Goal: Transaction & Acquisition: Purchase product/service

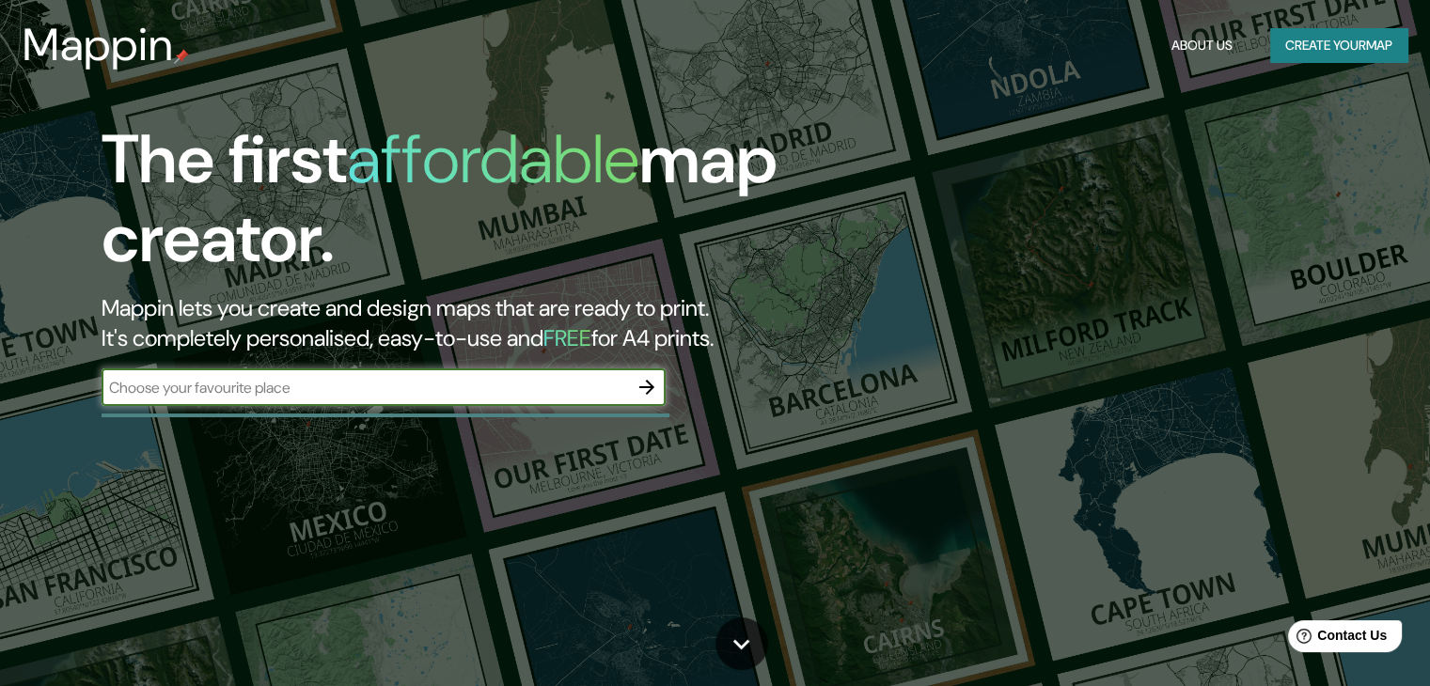
click at [376, 389] on input "text" at bounding box center [365, 388] width 527 height 22
click at [376, 388] on input "text" at bounding box center [365, 388] width 527 height 22
type input "ica"
click at [641, 384] on icon "button" at bounding box center [647, 387] width 23 height 23
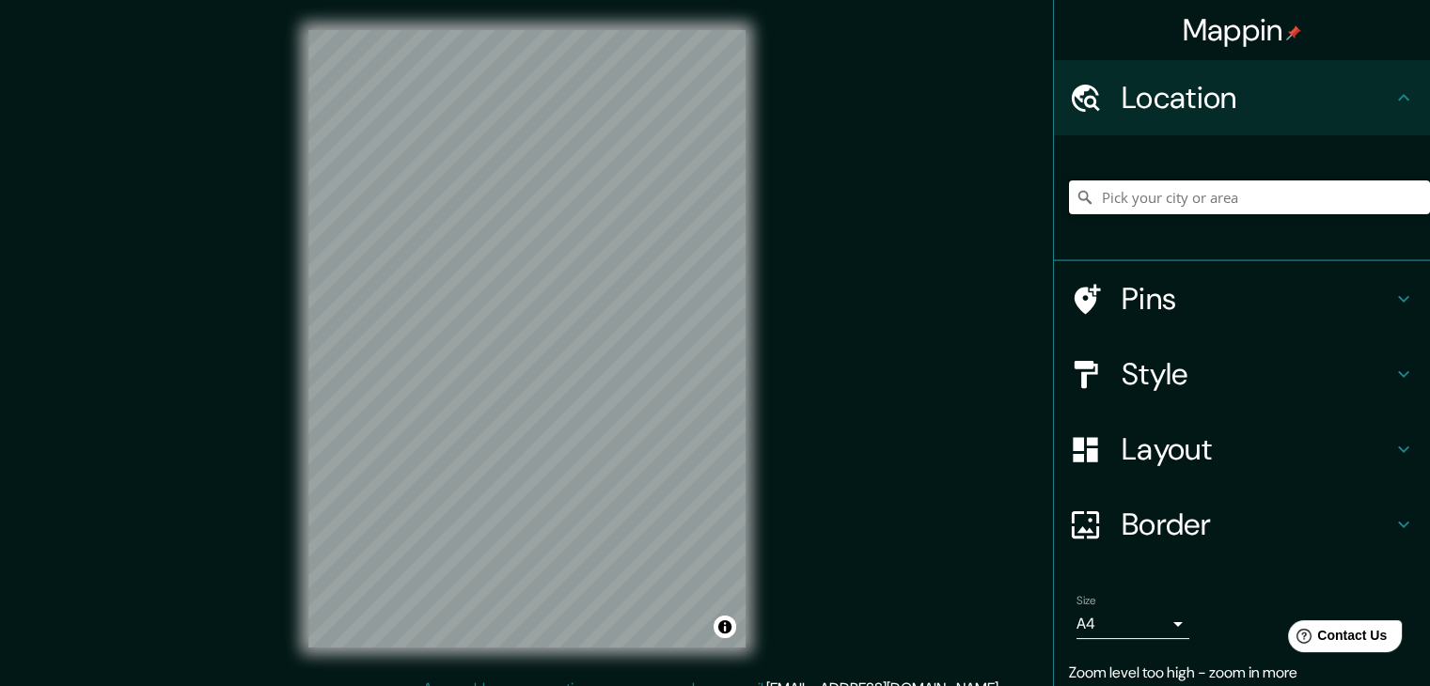
click at [1222, 185] on input "Pick your city or area" at bounding box center [1249, 198] width 361 height 34
type input "Icaraí, 24230, [GEOGRAPHIC_DATA], [GEOGRAPHIC_DATA], [GEOGRAPHIC_DATA]"
click at [995, 339] on div "Mappin Location [GEOGRAPHIC_DATA], 24230, [GEOGRAPHIC_DATA], [GEOGRAPHIC_DATA],…" at bounding box center [715, 354] width 1430 height 708
click at [899, 346] on div "Mappin Location [GEOGRAPHIC_DATA], 24230, [GEOGRAPHIC_DATA], [GEOGRAPHIC_DATA],…" at bounding box center [715, 354] width 1430 height 708
click at [1410, 197] on icon "Clear" at bounding box center [1415, 197] width 11 height 11
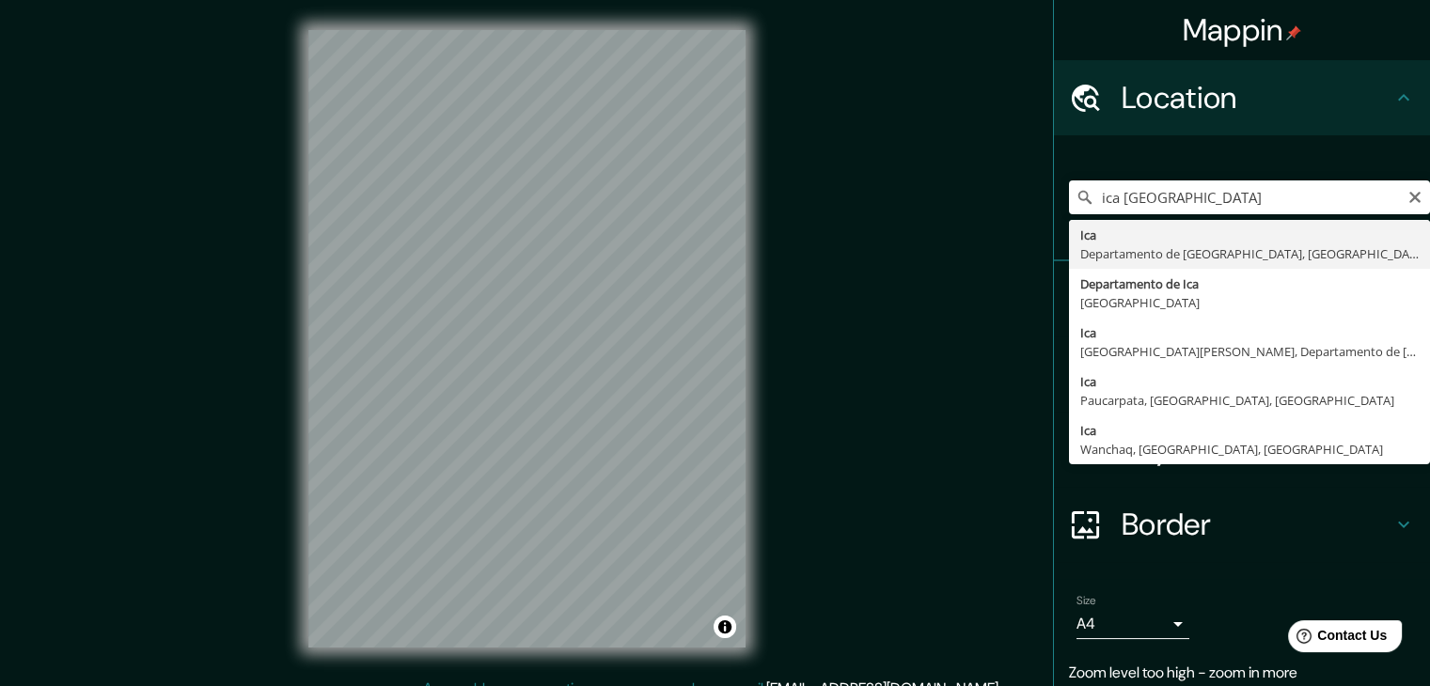
type input "Ica, [GEOGRAPHIC_DATA], [GEOGRAPHIC_DATA]"
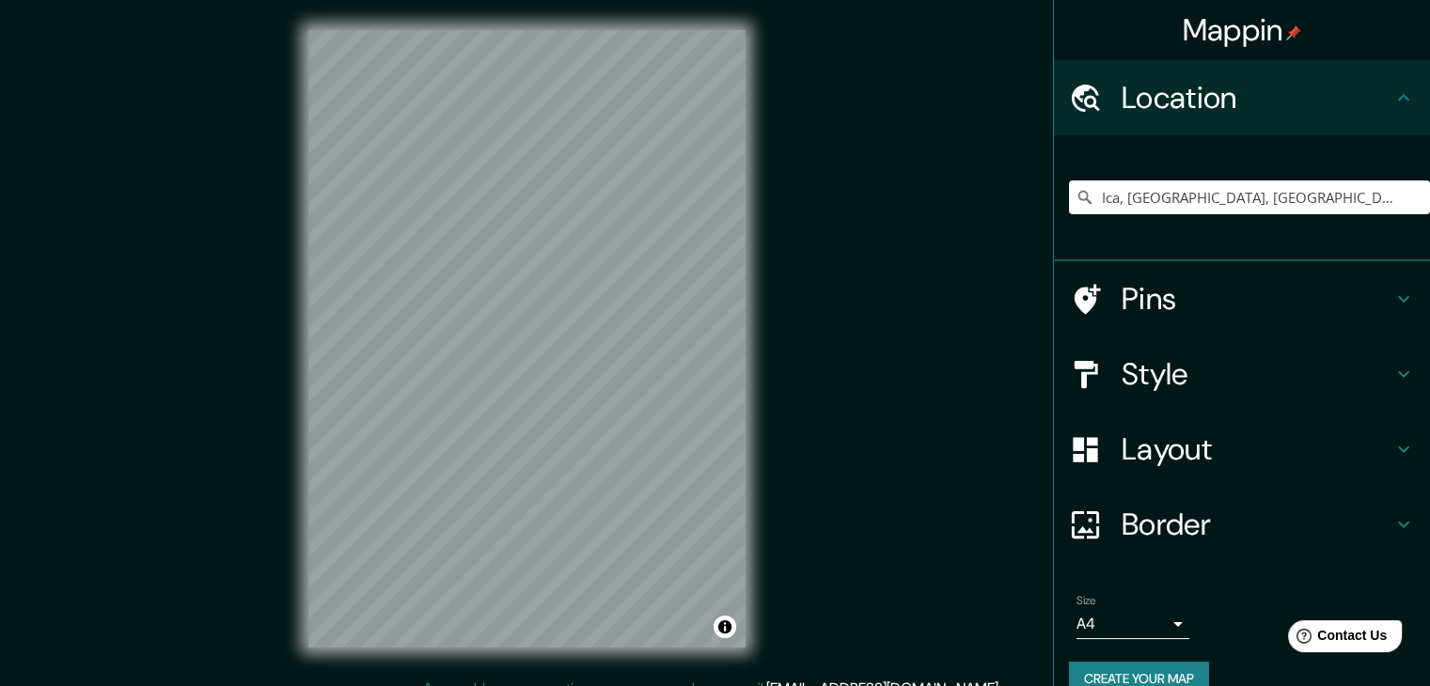
click at [1393, 371] on icon at bounding box center [1404, 374] width 23 height 23
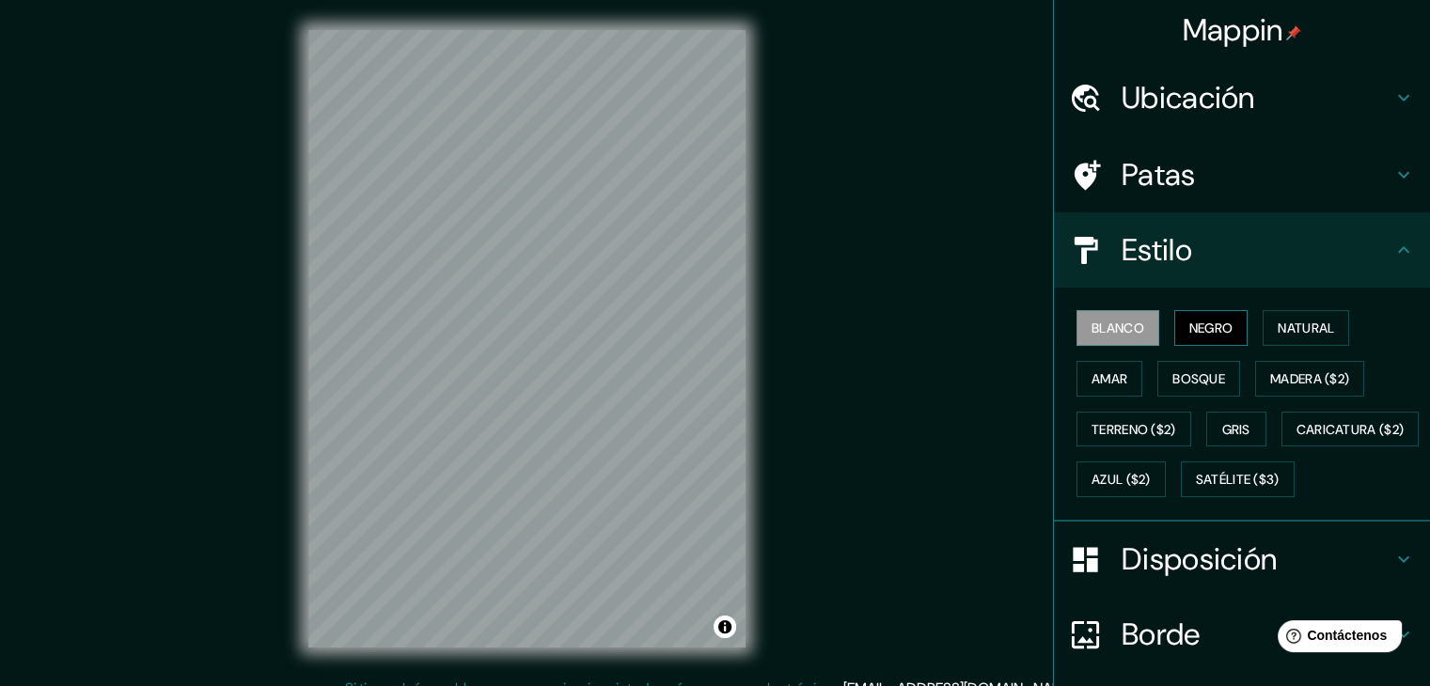
click at [1208, 317] on font "Negro" at bounding box center [1211, 328] width 44 height 24
click at [1278, 326] on font "Natural" at bounding box center [1306, 328] width 56 height 17
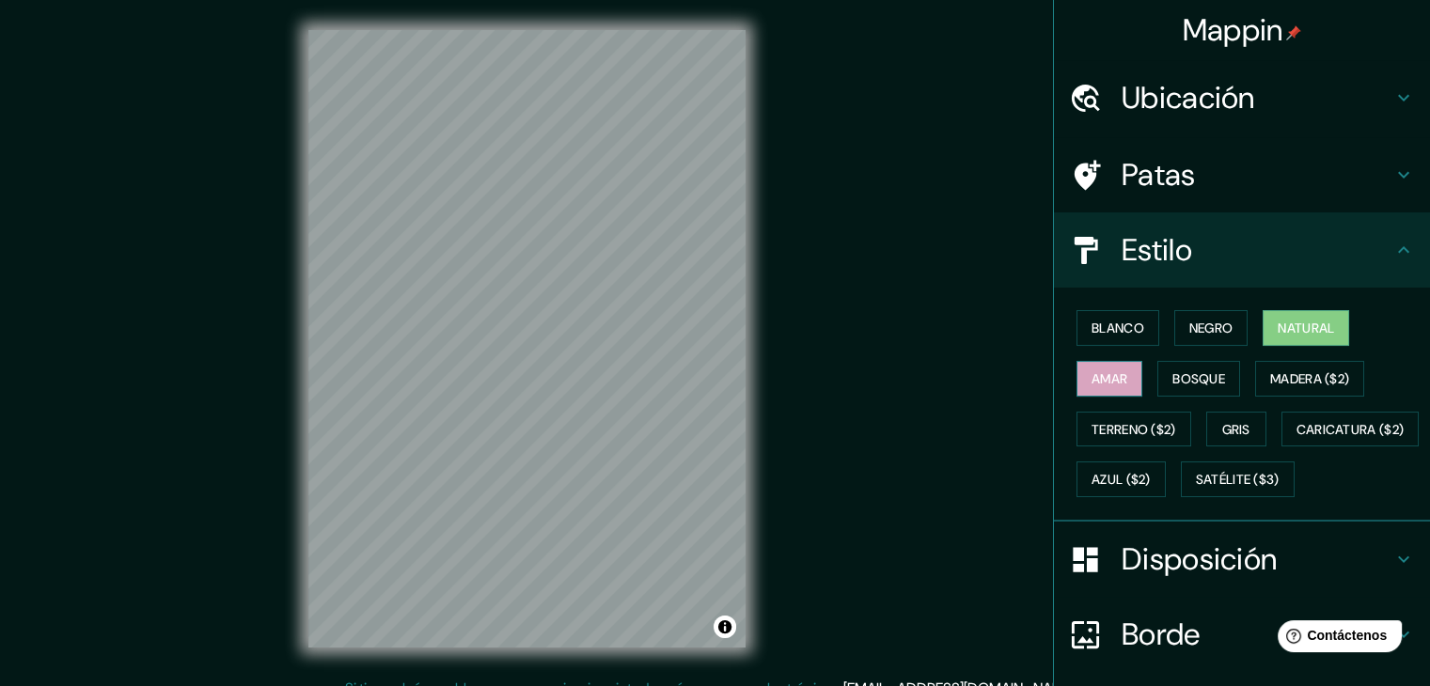
click at [1101, 375] on font "Amar" at bounding box center [1110, 378] width 36 height 17
click at [1109, 329] on font "Blanco" at bounding box center [1118, 328] width 53 height 17
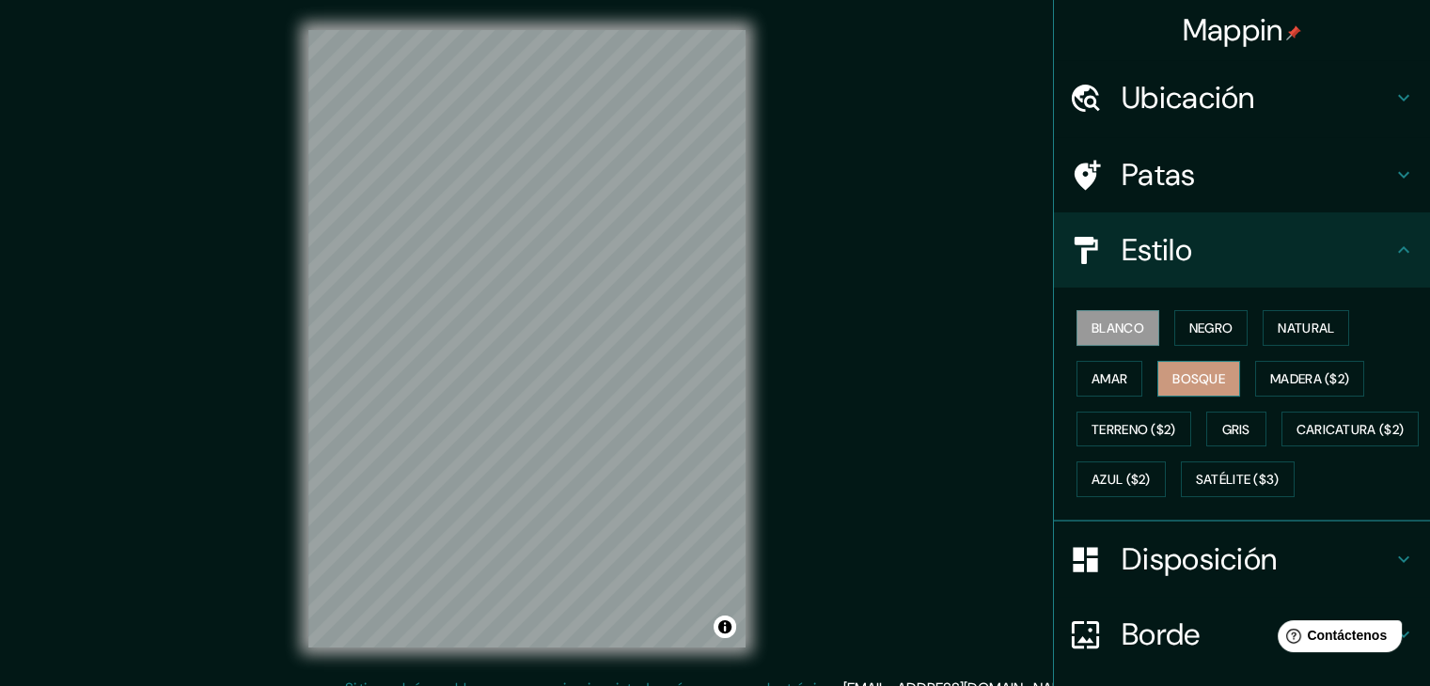
click at [1185, 377] on font "Bosque" at bounding box center [1199, 378] width 53 height 17
click at [1296, 373] on font "Madera ($2)" at bounding box center [1309, 378] width 79 height 17
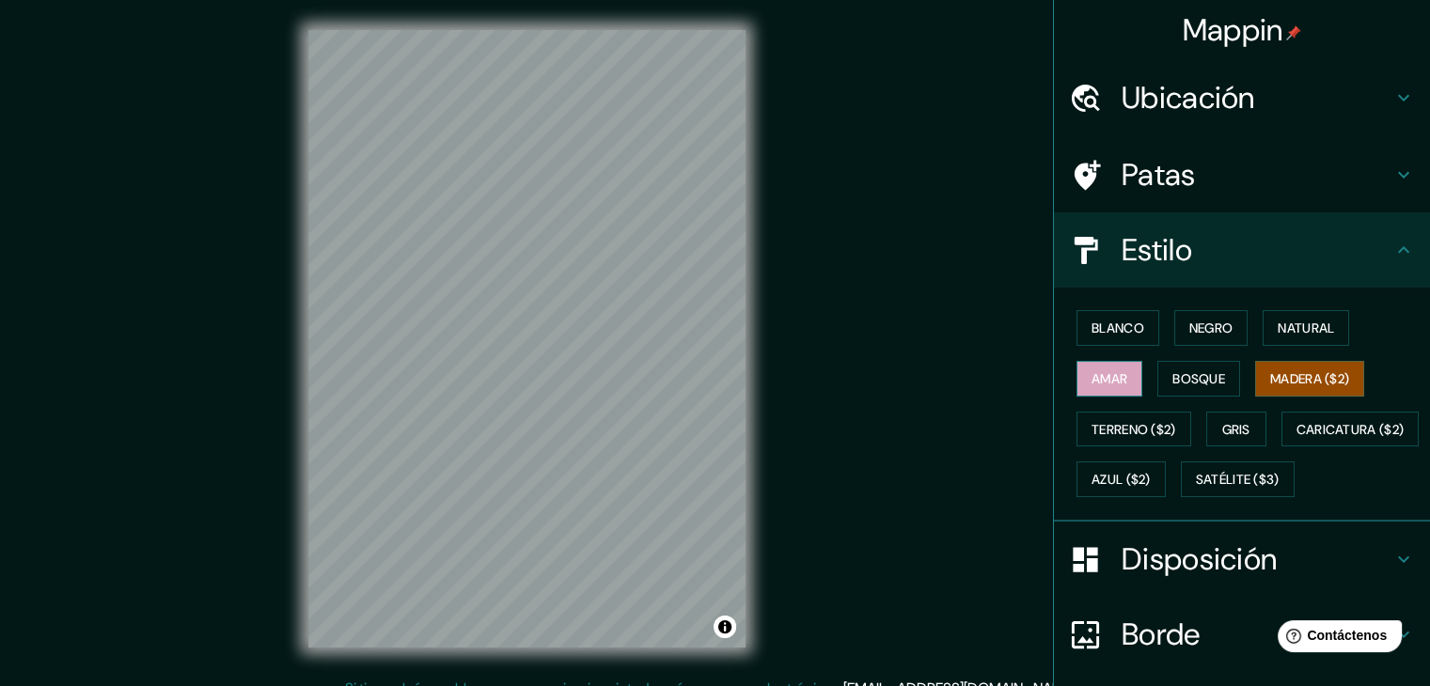
click at [1096, 383] on font "Amar" at bounding box center [1110, 378] width 36 height 17
click at [1222, 427] on font "Gris" at bounding box center [1236, 429] width 28 height 17
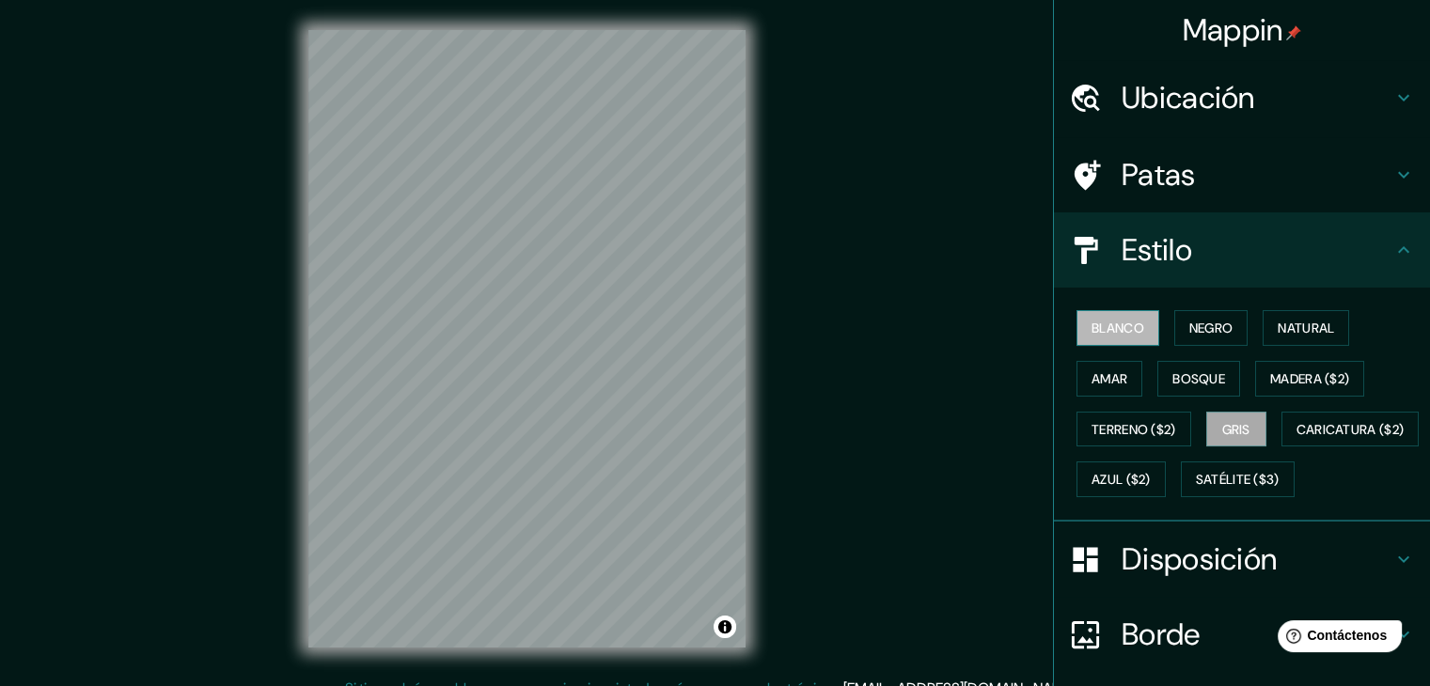
click at [1123, 324] on font "Blanco" at bounding box center [1118, 328] width 53 height 17
click at [1189, 317] on font "Negro" at bounding box center [1211, 328] width 44 height 24
click at [1092, 317] on font "Blanco" at bounding box center [1118, 328] width 53 height 24
click at [1393, 92] on icon at bounding box center [1404, 98] width 23 height 23
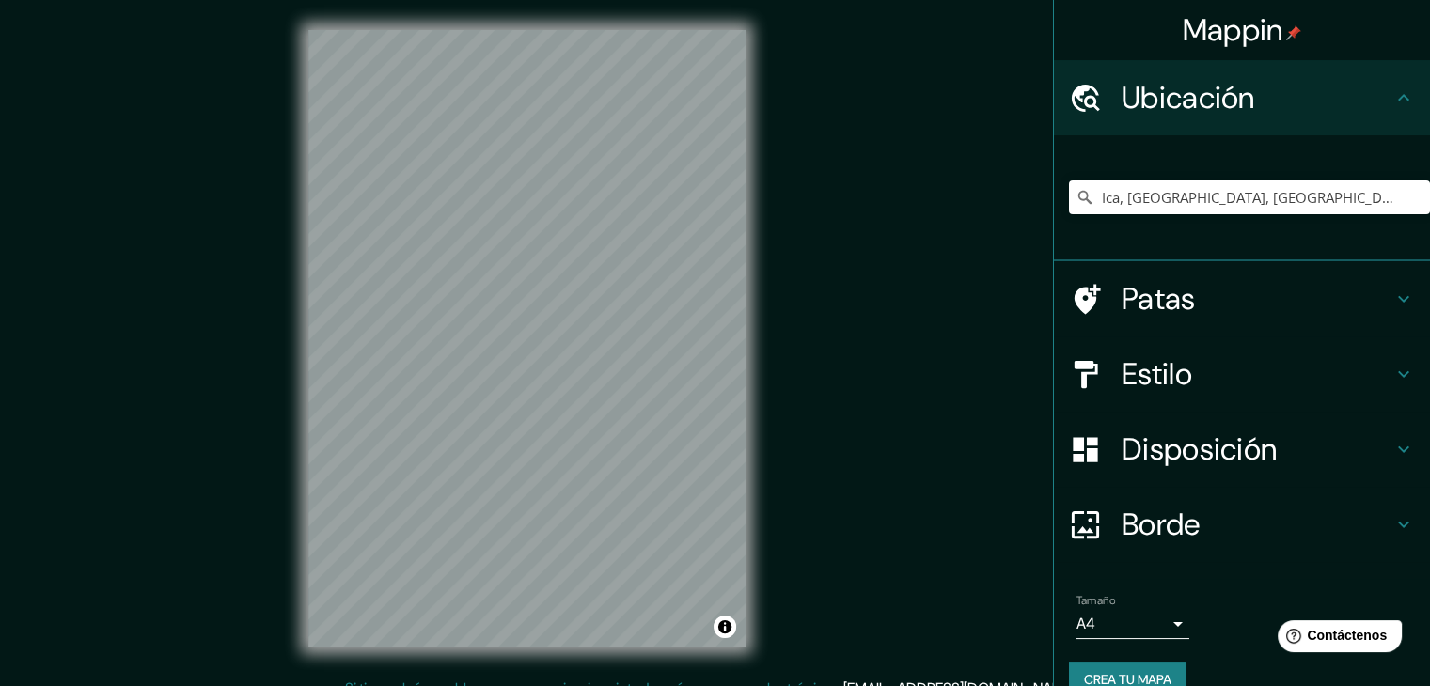
click at [1393, 91] on icon at bounding box center [1404, 98] width 23 height 23
click at [1398, 99] on icon at bounding box center [1403, 97] width 11 height 7
click at [1394, 298] on icon at bounding box center [1404, 299] width 23 height 23
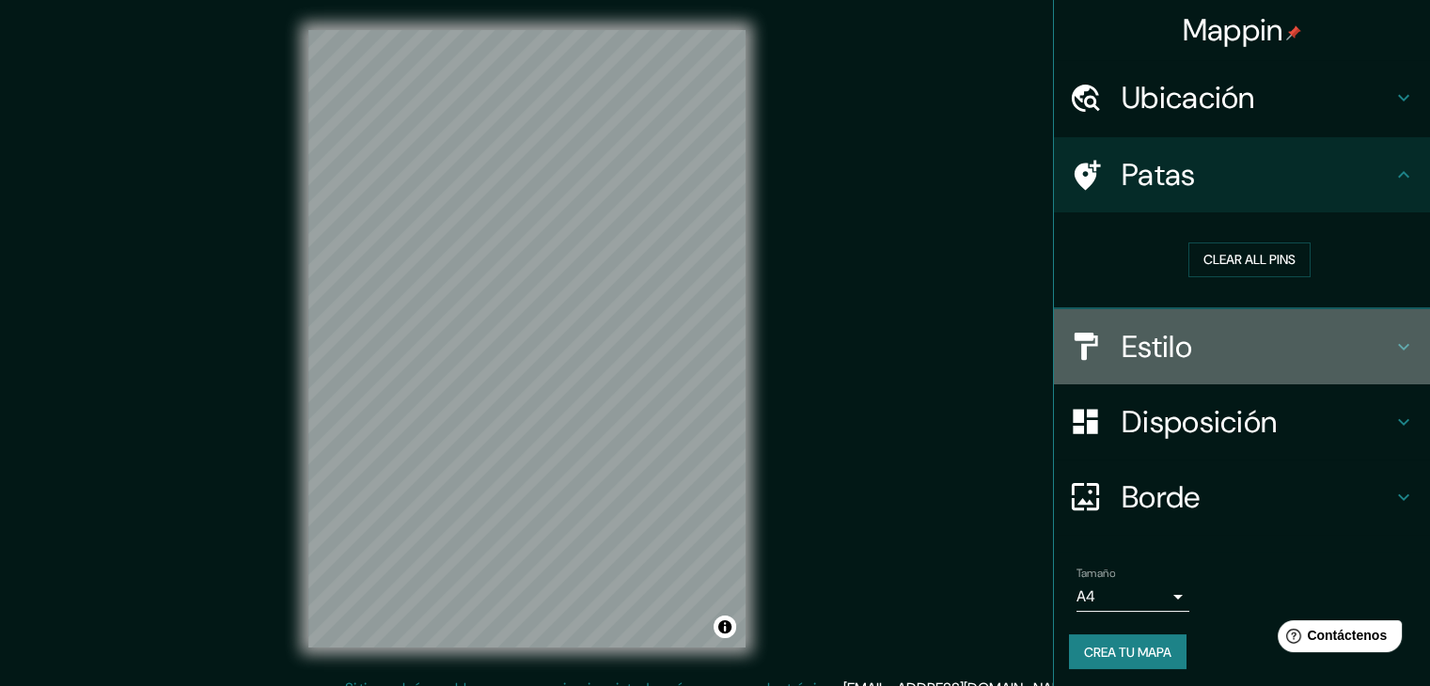
click at [1393, 339] on icon at bounding box center [1404, 347] width 23 height 23
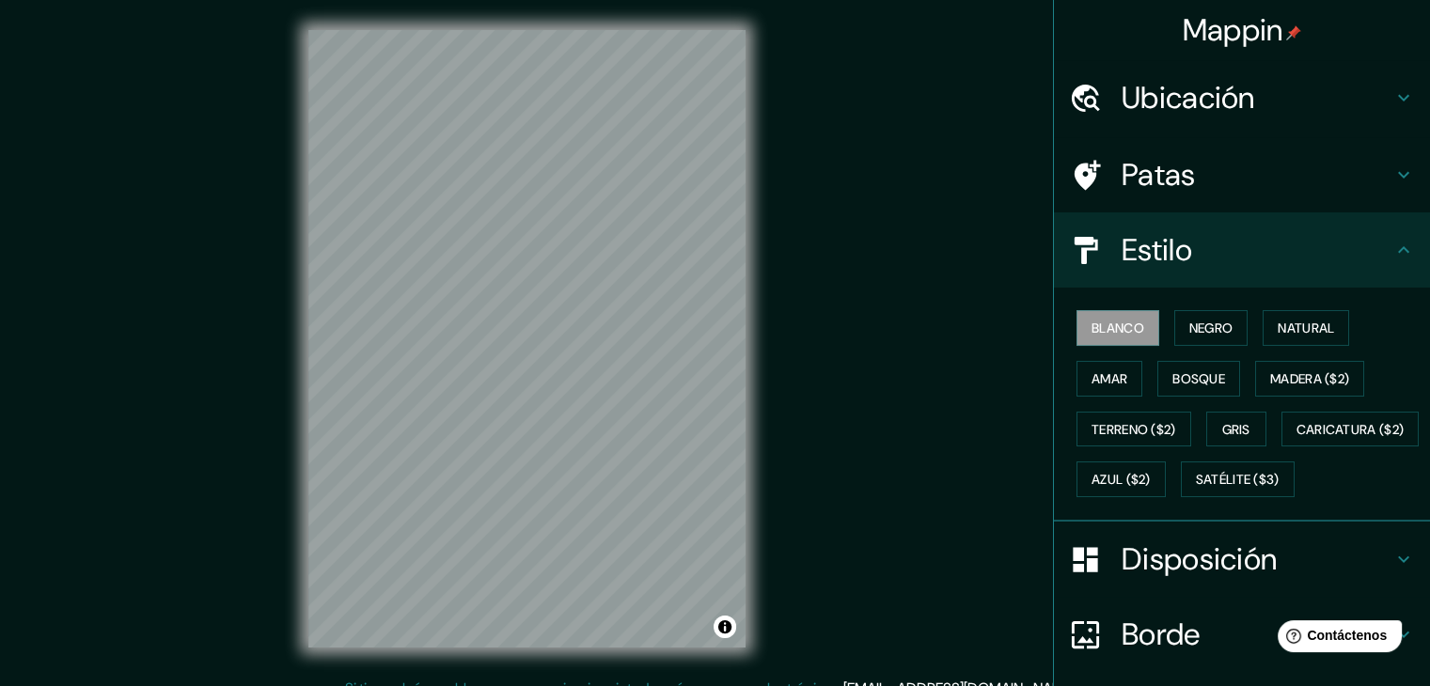
click at [1393, 243] on icon at bounding box center [1404, 250] width 23 height 23
click at [1393, 169] on icon at bounding box center [1404, 175] width 23 height 23
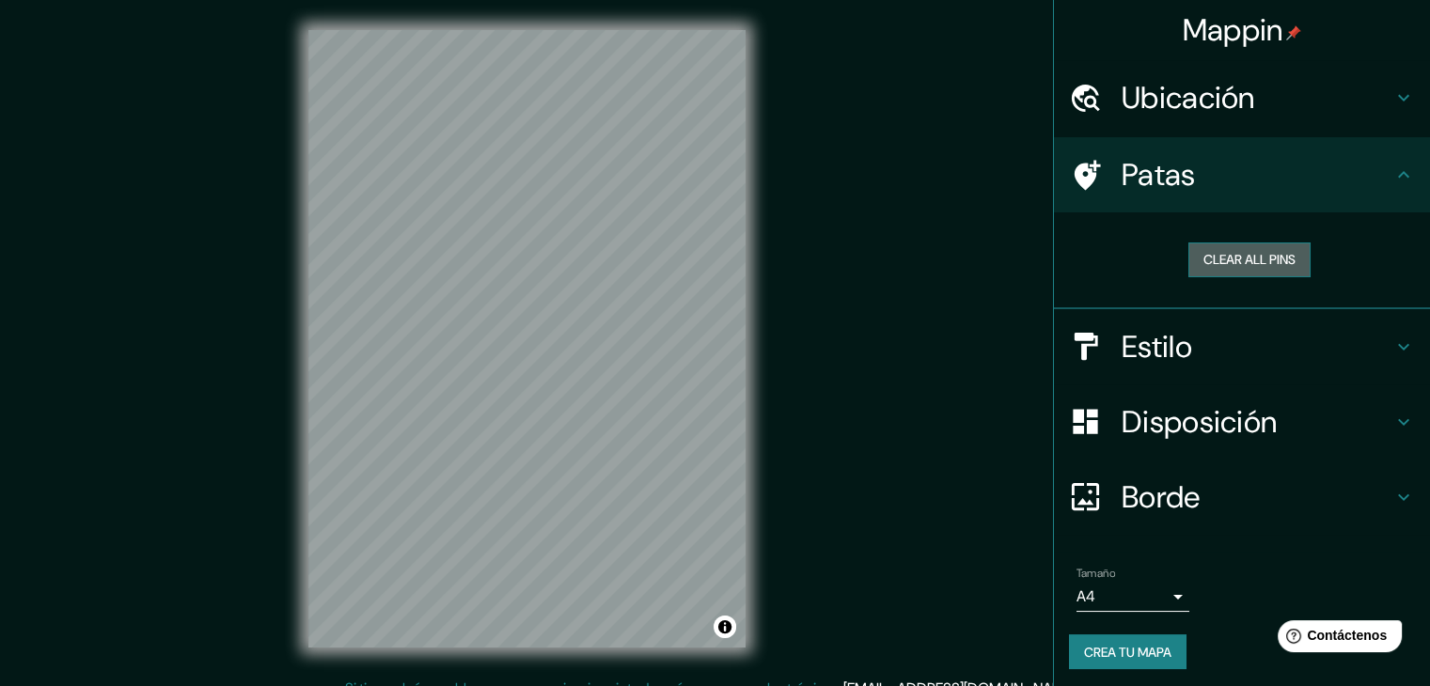
click at [1237, 258] on button "Clear all pins" at bounding box center [1250, 260] width 122 height 35
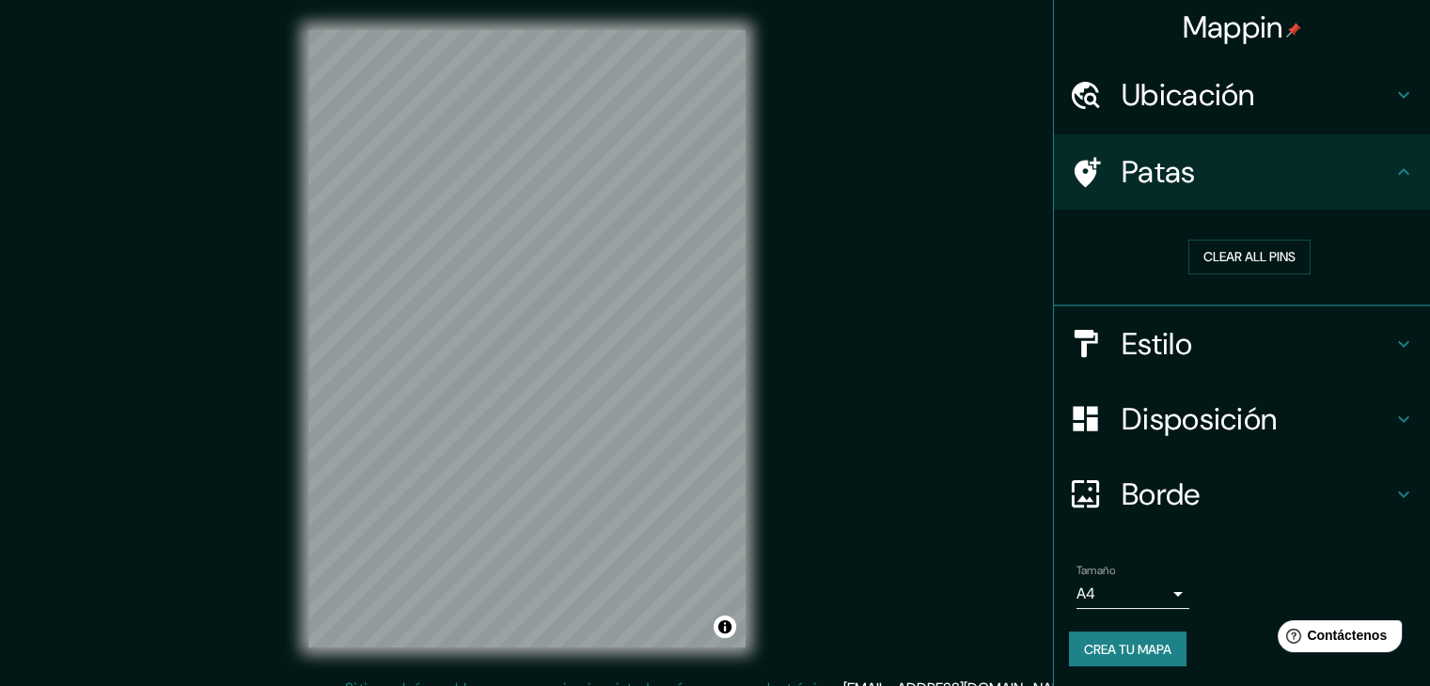
scroll to position [4, 0]
click at [1374, 338] on h4 "Estilo" at bounding box center [1257, 343] width 271 height 38
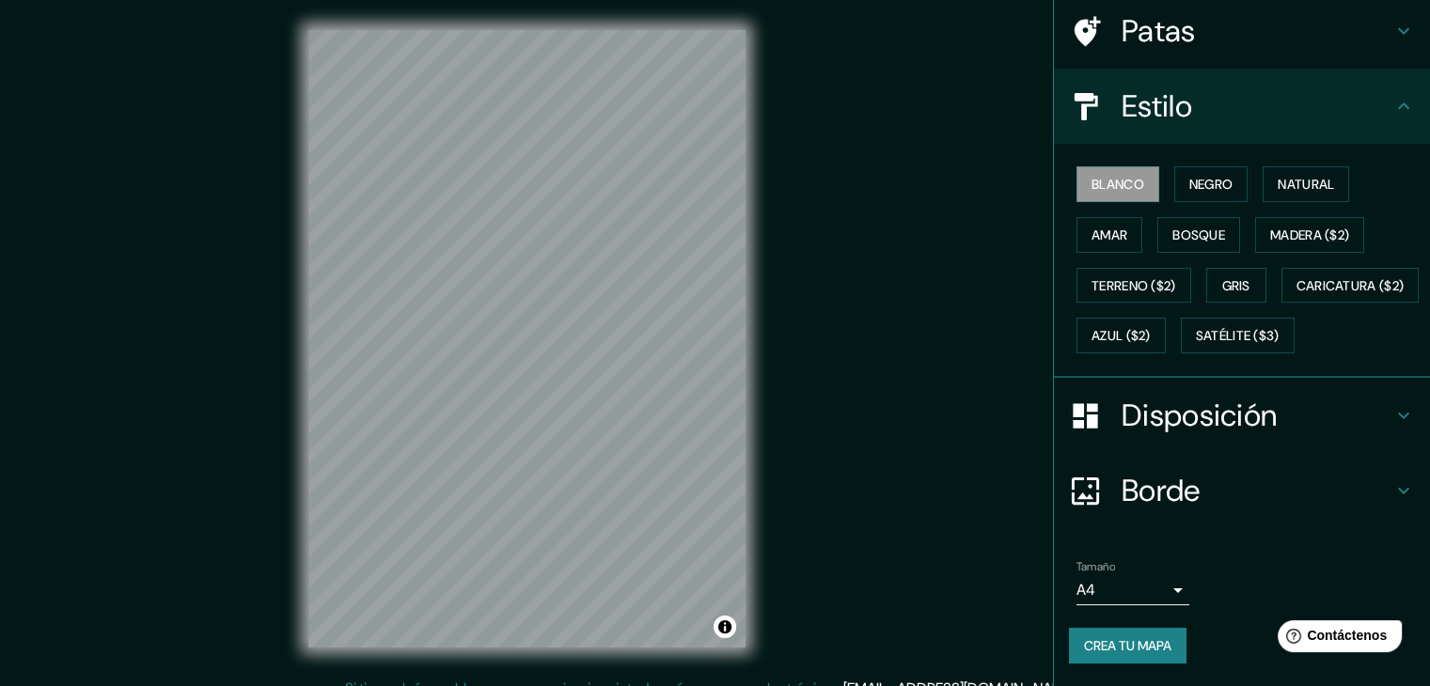
scroll to position [190, 0]
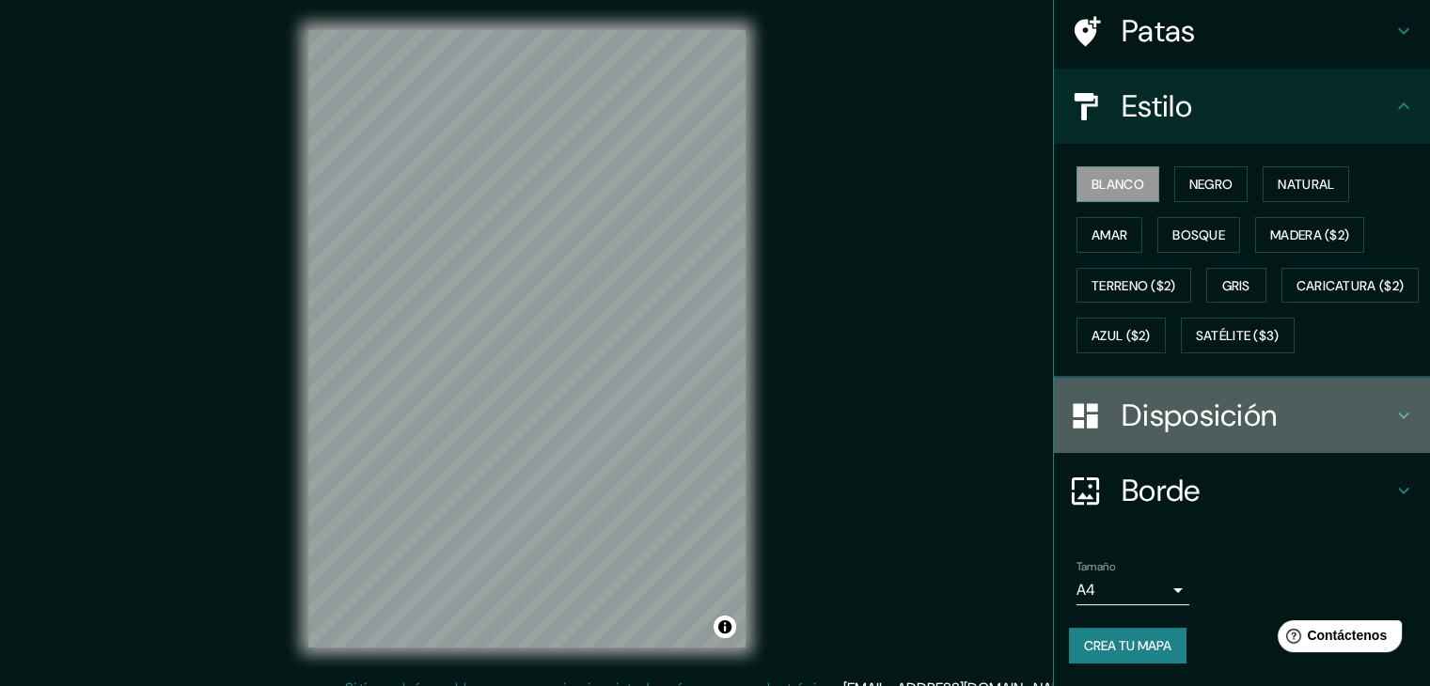
click at [1393, 417] on icon at bounding box center [1404, 415] width 23 height 23
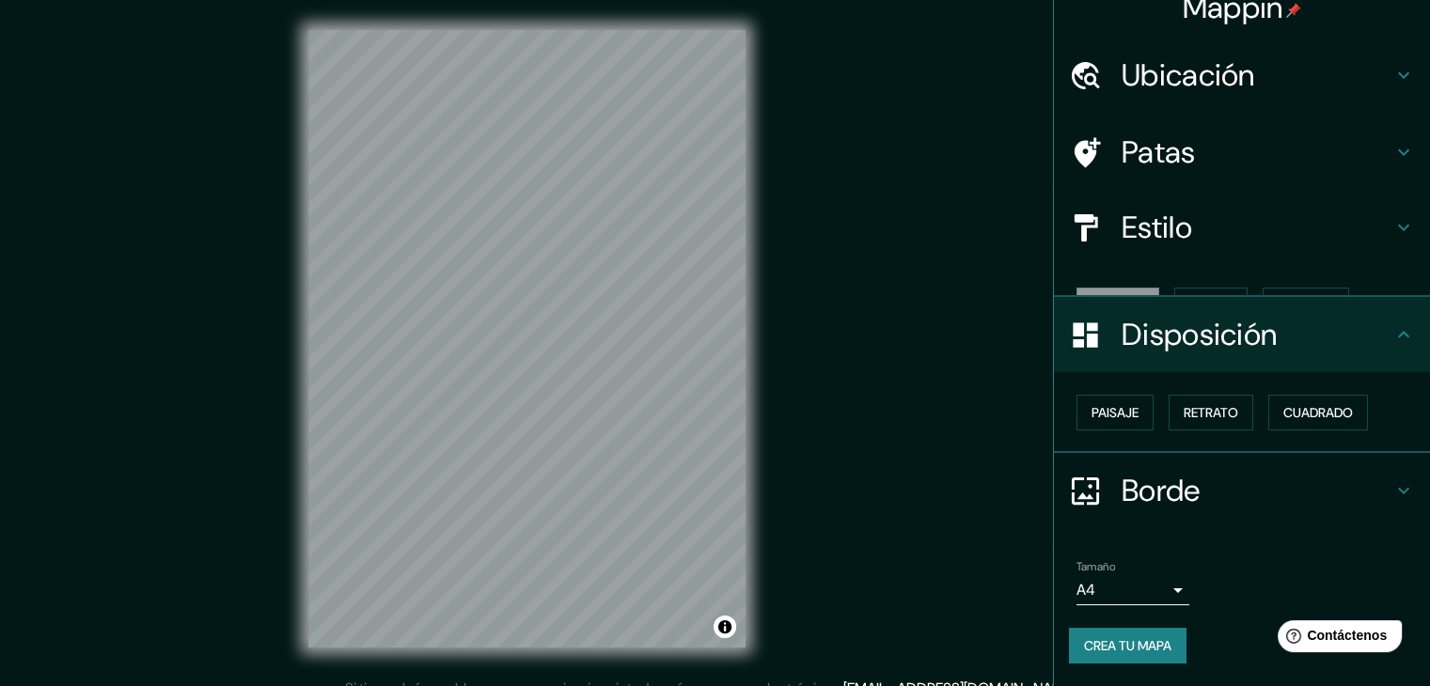
scroll to position [0, 0]
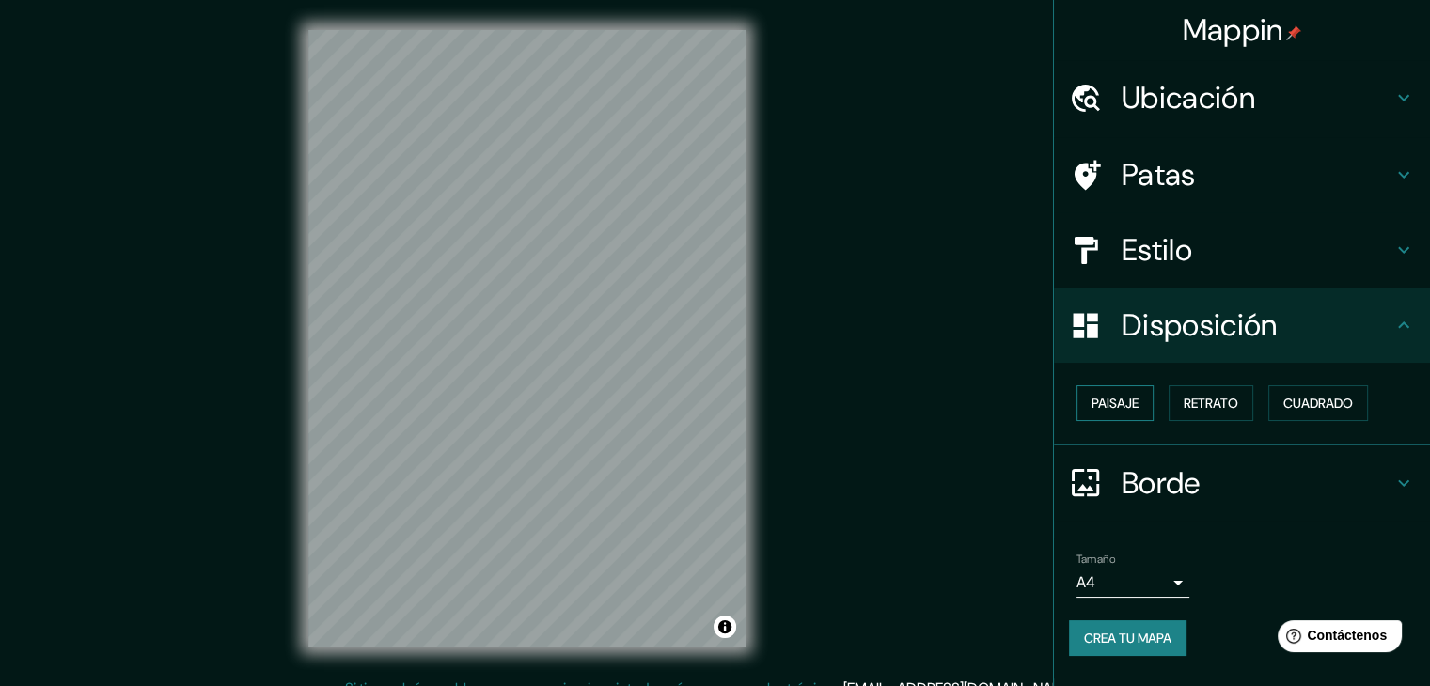
click at [1130, 402] on font "Paisaje" at bounding box center [1115, 403] width 47 height 17
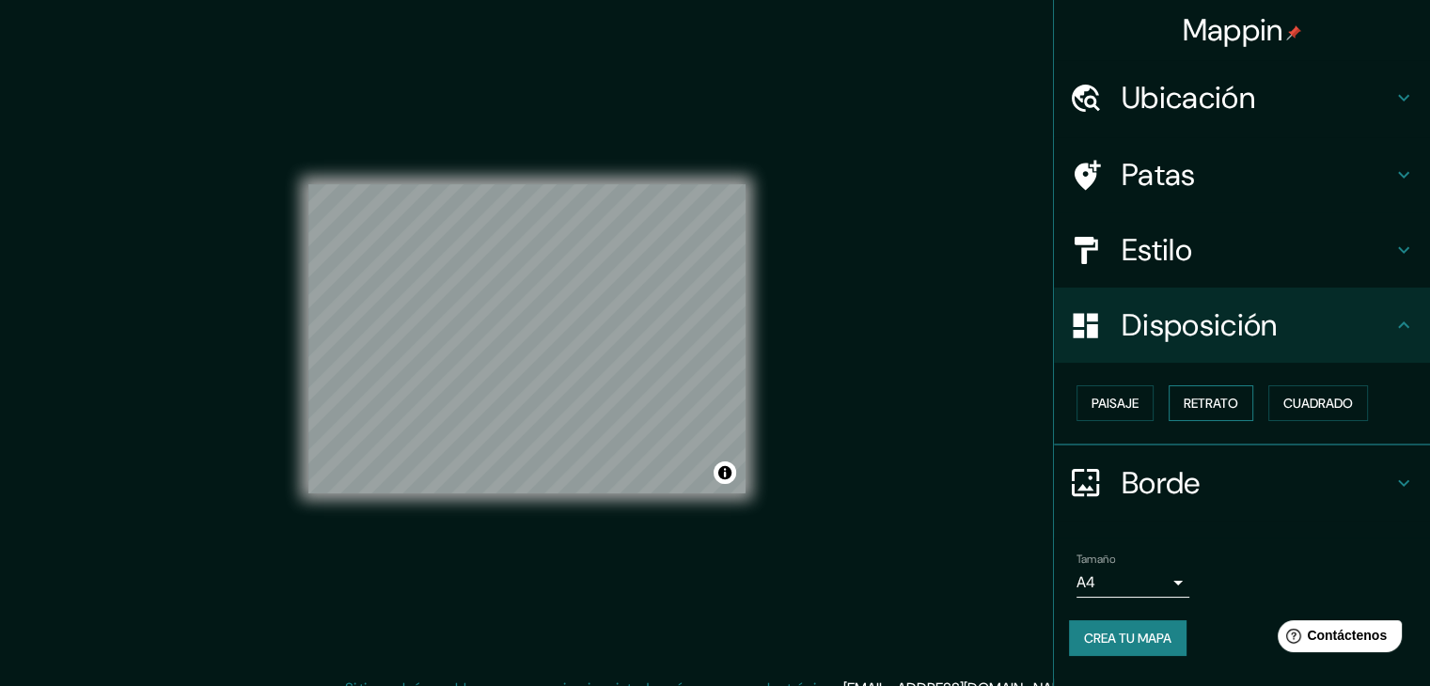
click at [1215, 402] on font "Retrato" at bounding box center [1211, 403] width 55 height 17
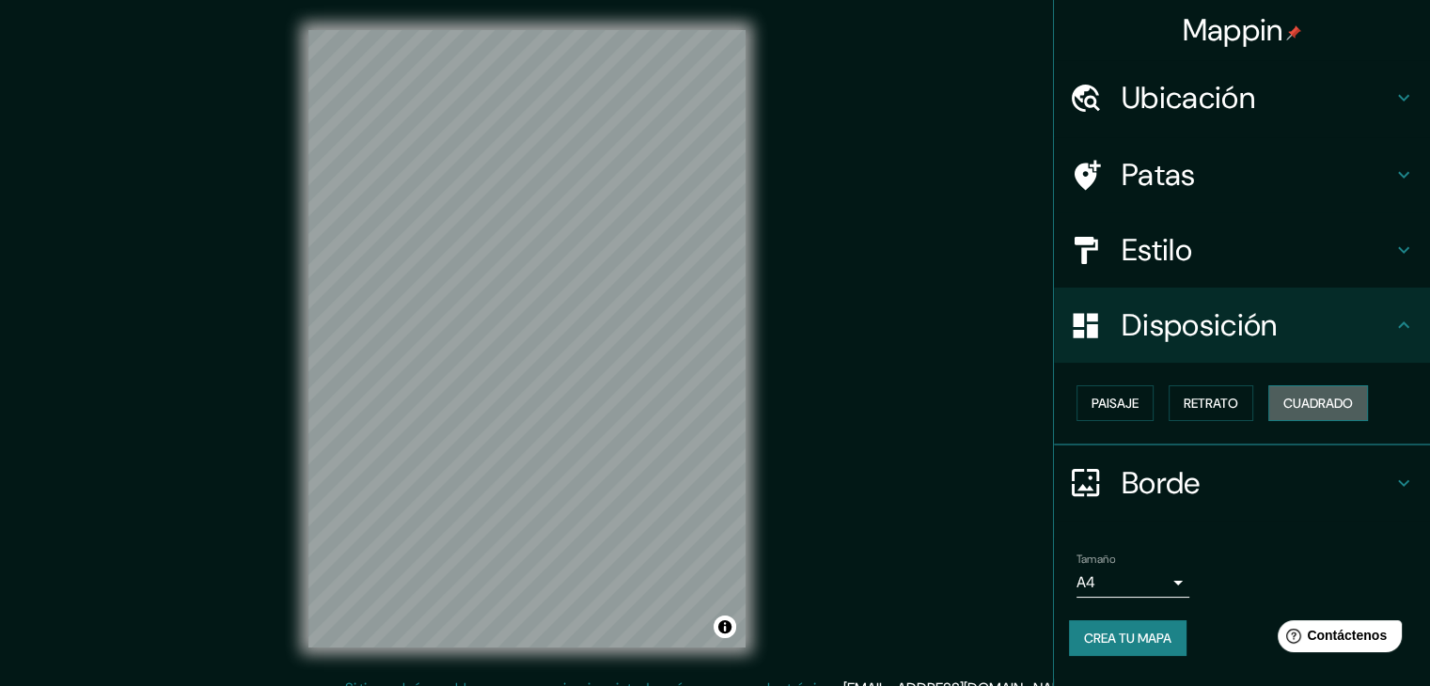
click at [1300, 407] on font "Cuadrado" at bounding box center [1319, 403] width 70 height 17
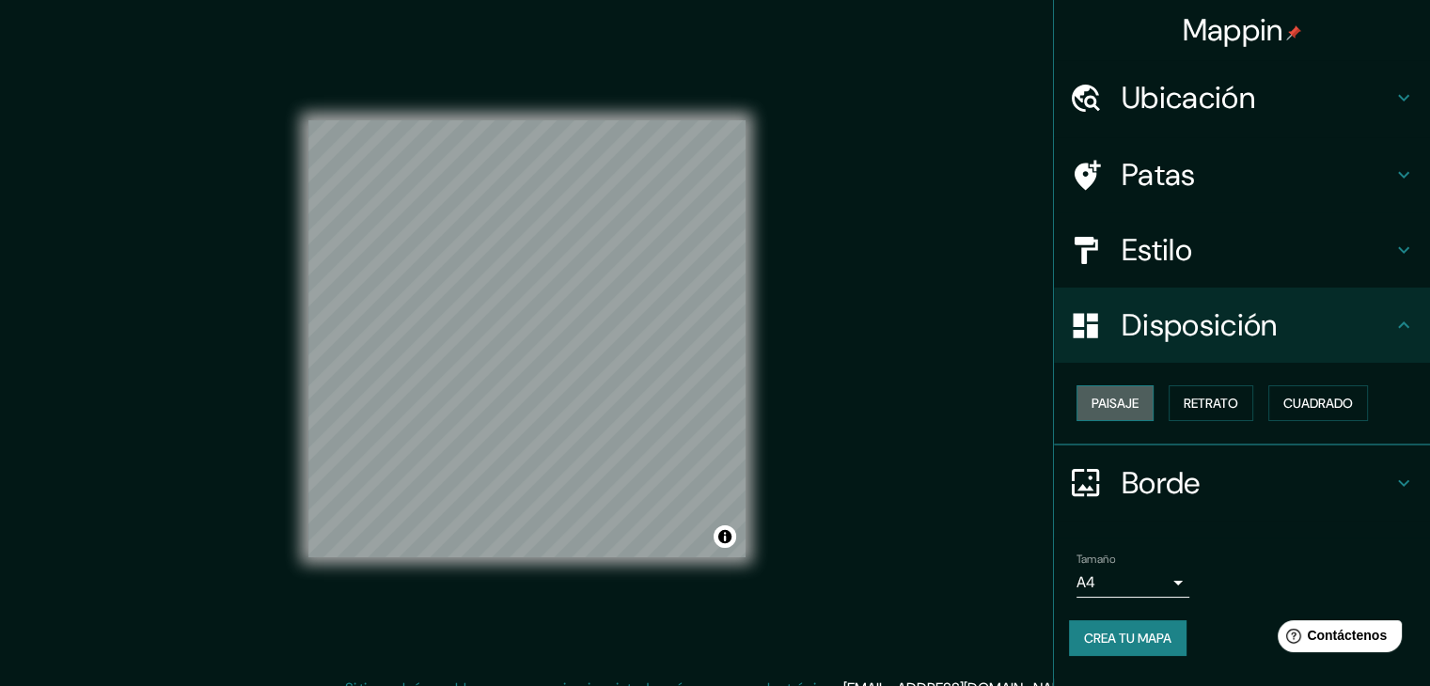
click at [1111, 403] on font "Paisaje" at bounding box center [1115, 403] width 47 height 17
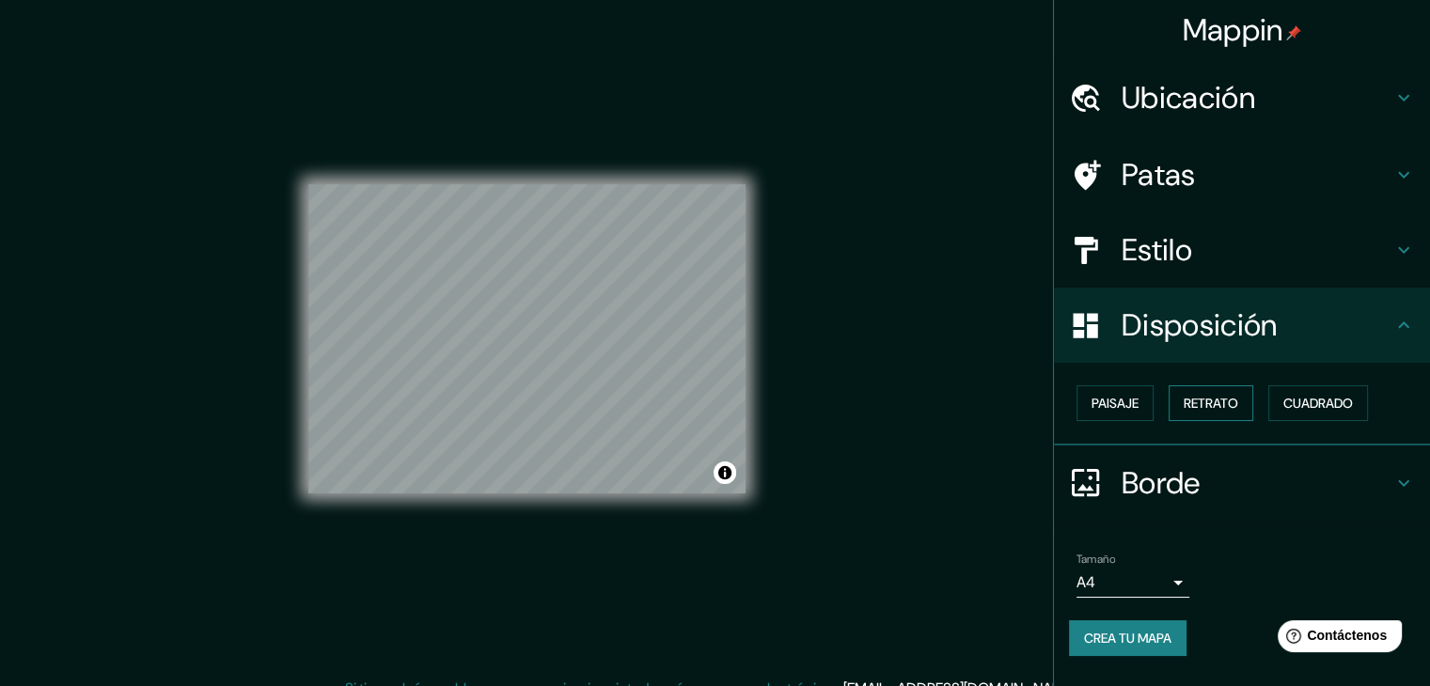
click at [1201, 395] on font "Retrato" at bounding box center [1211, 403] width 55 height 17
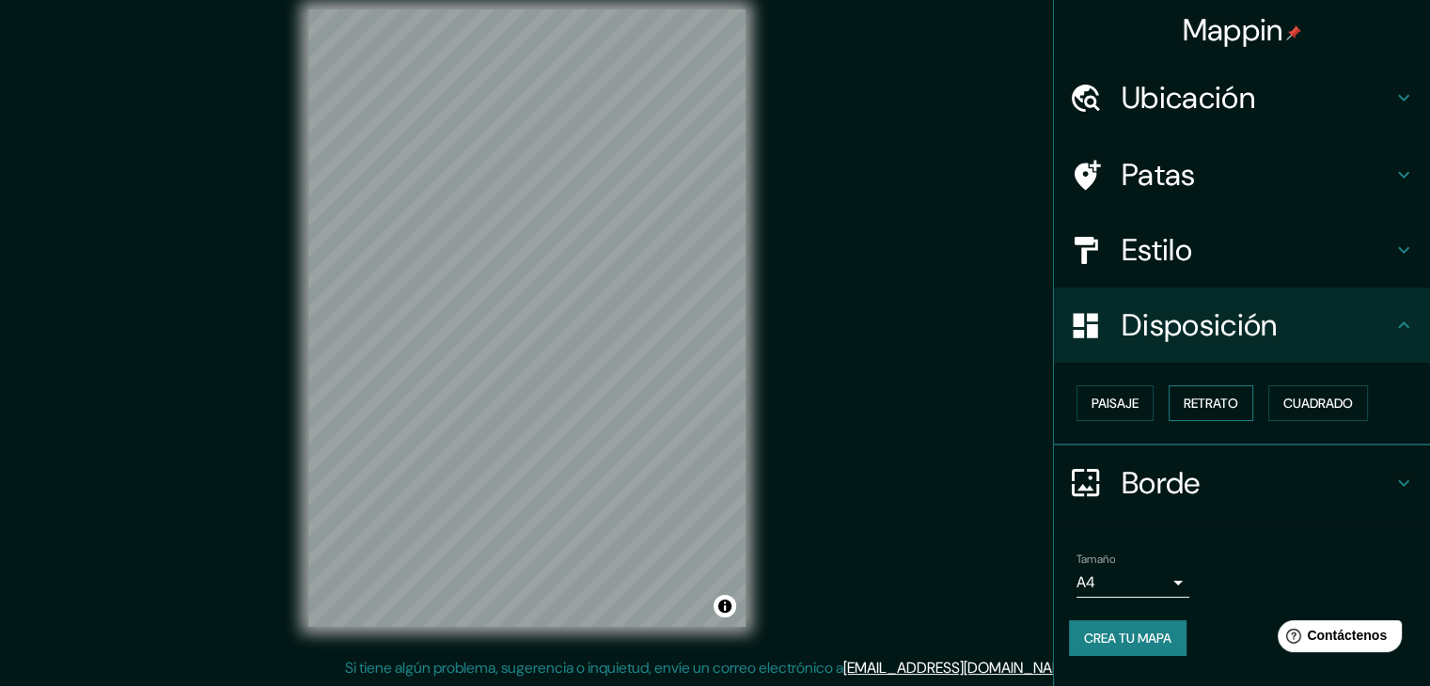
scroll to position [22, 0]
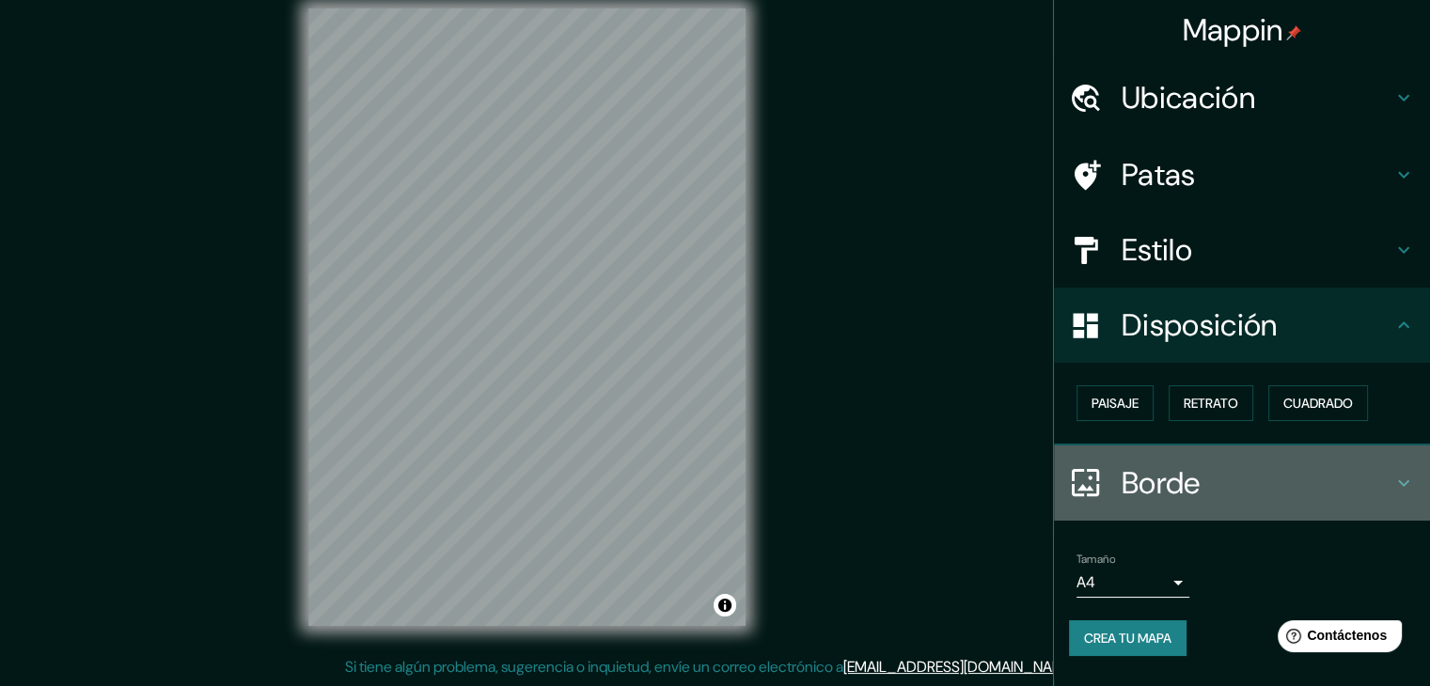
click at [1403, 476] on icon at bounding box center [1404, 483] width 23 height 23
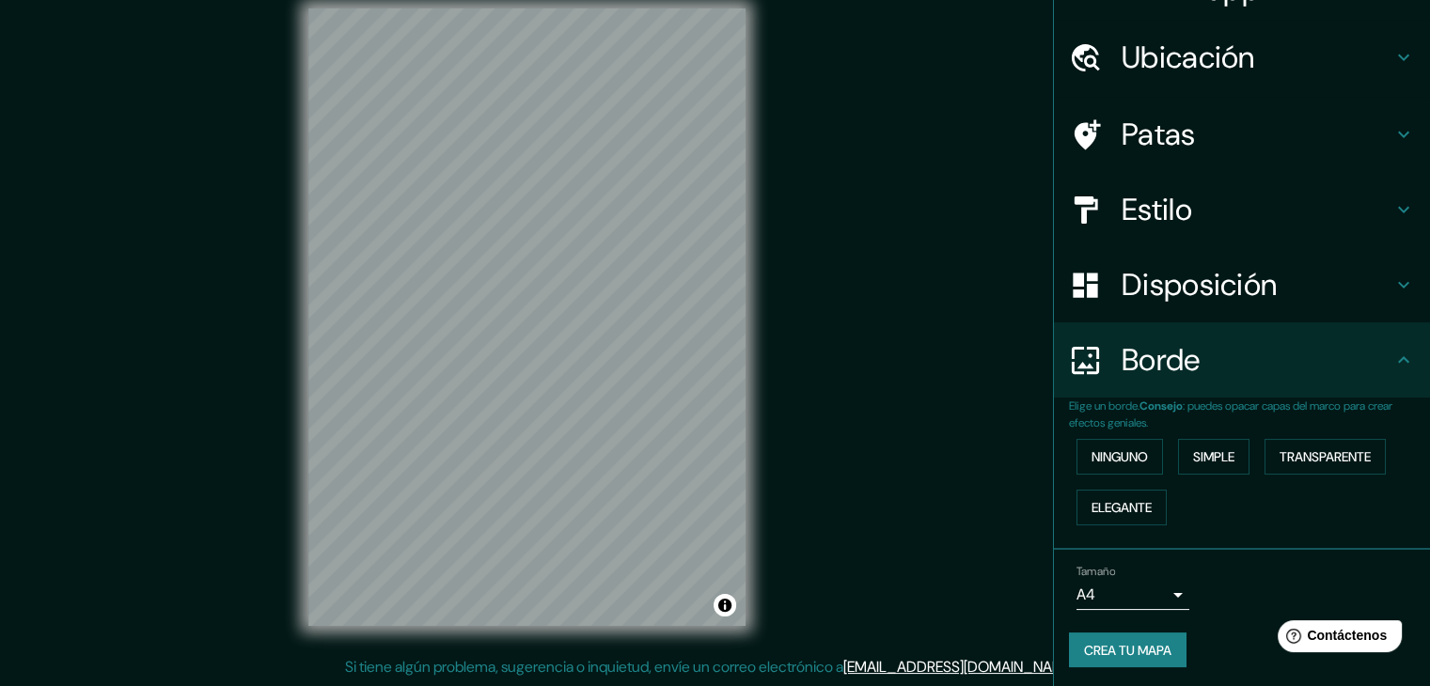
scroll to position [42, 0]
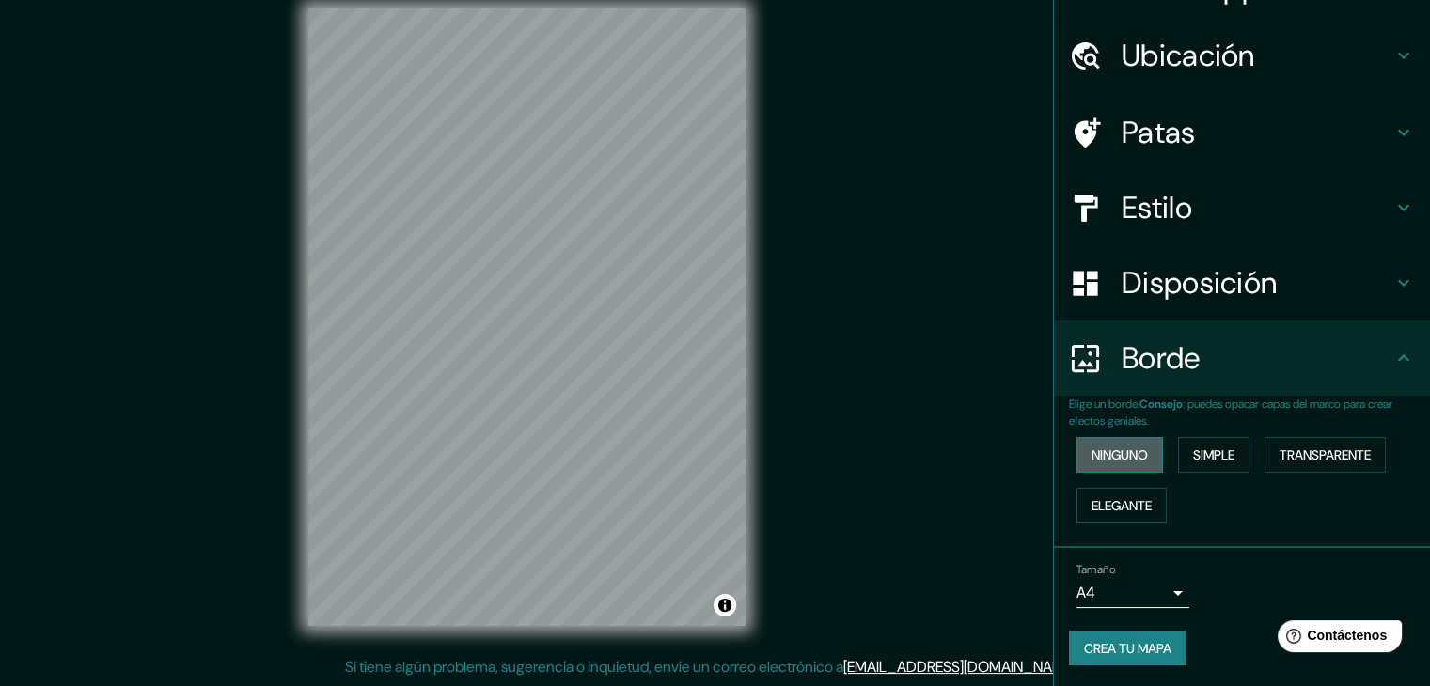
click at [1136, 444] on font "Ninguno" at bounding box center [1120, 455] width 56 height 24
click at [1215, 456] on font "Simple" at bounding box center [1213, 455] width 41 height 17
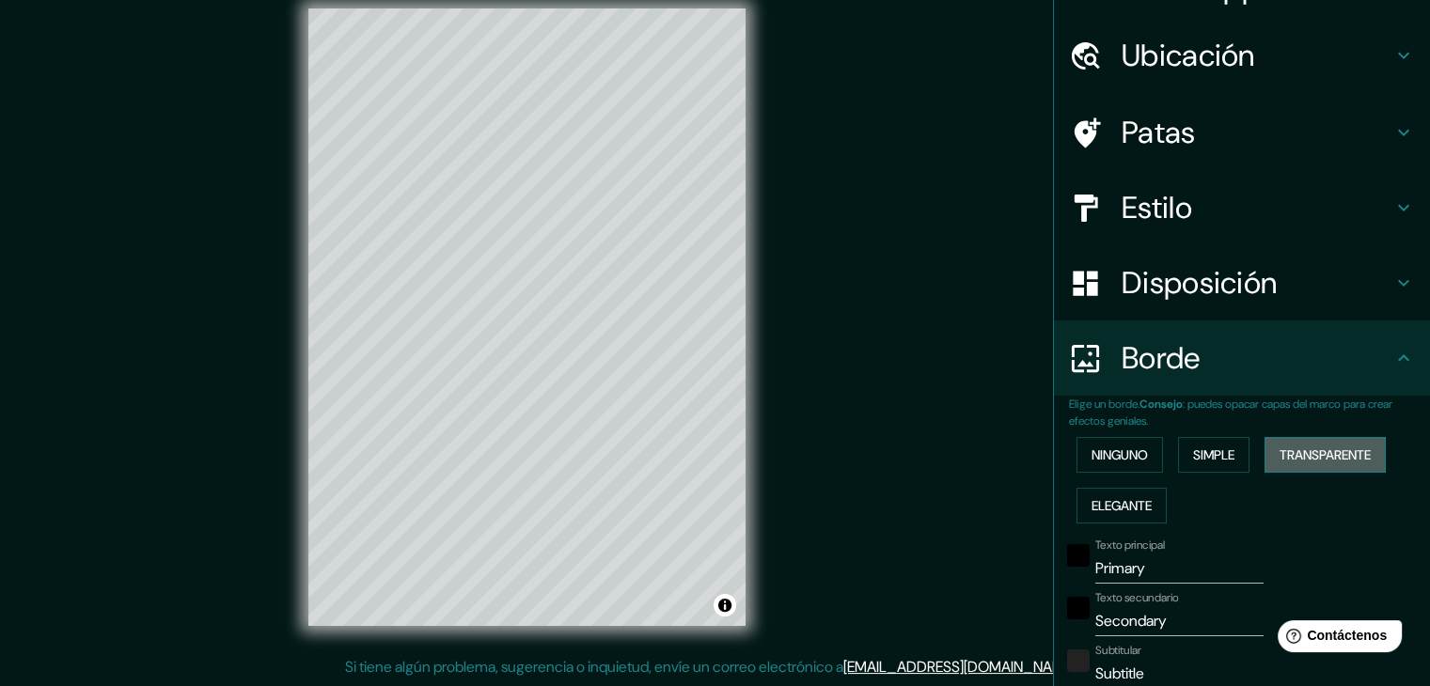
click at [1313, 456] on font "Transparente" at bounding box center [1325, 455] width 91 height 17
click at [1130, 502] on font "Elegante" at bounding box center [1122, 505] width 60 height 17
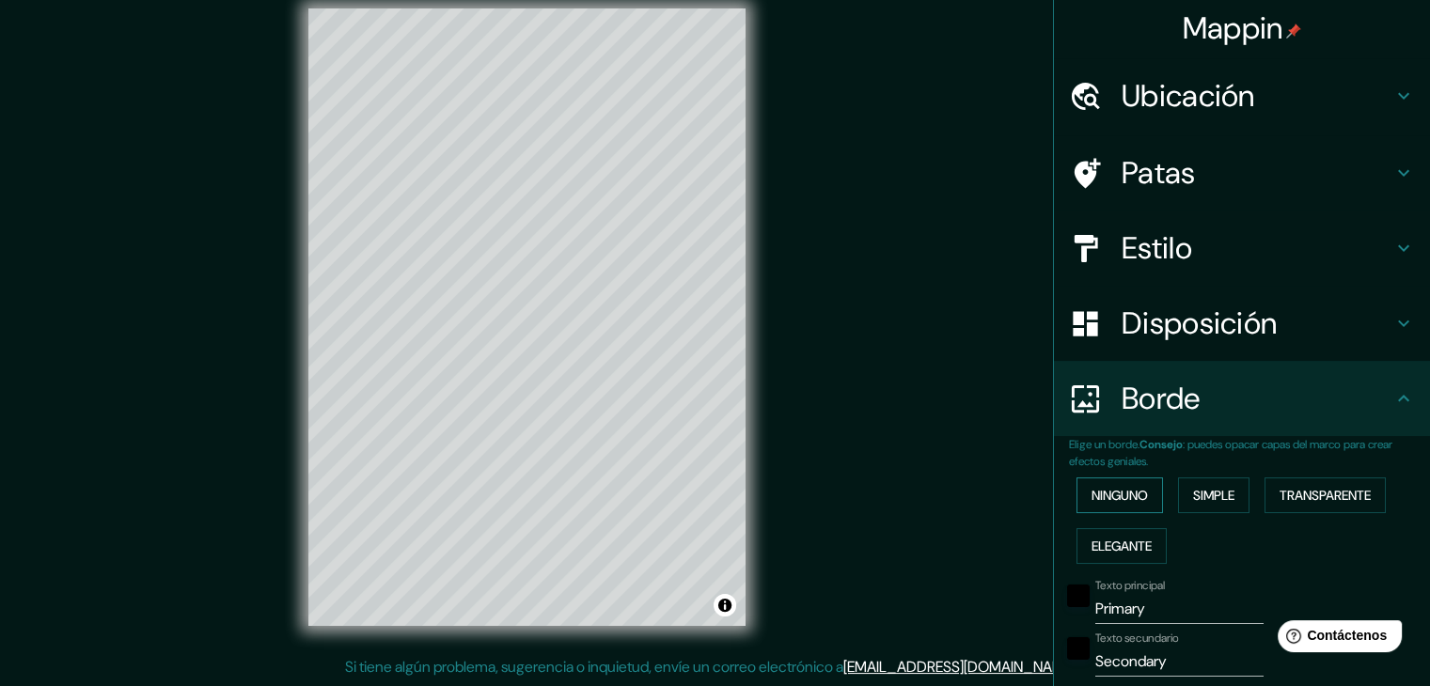
scroll to position [0, 0]
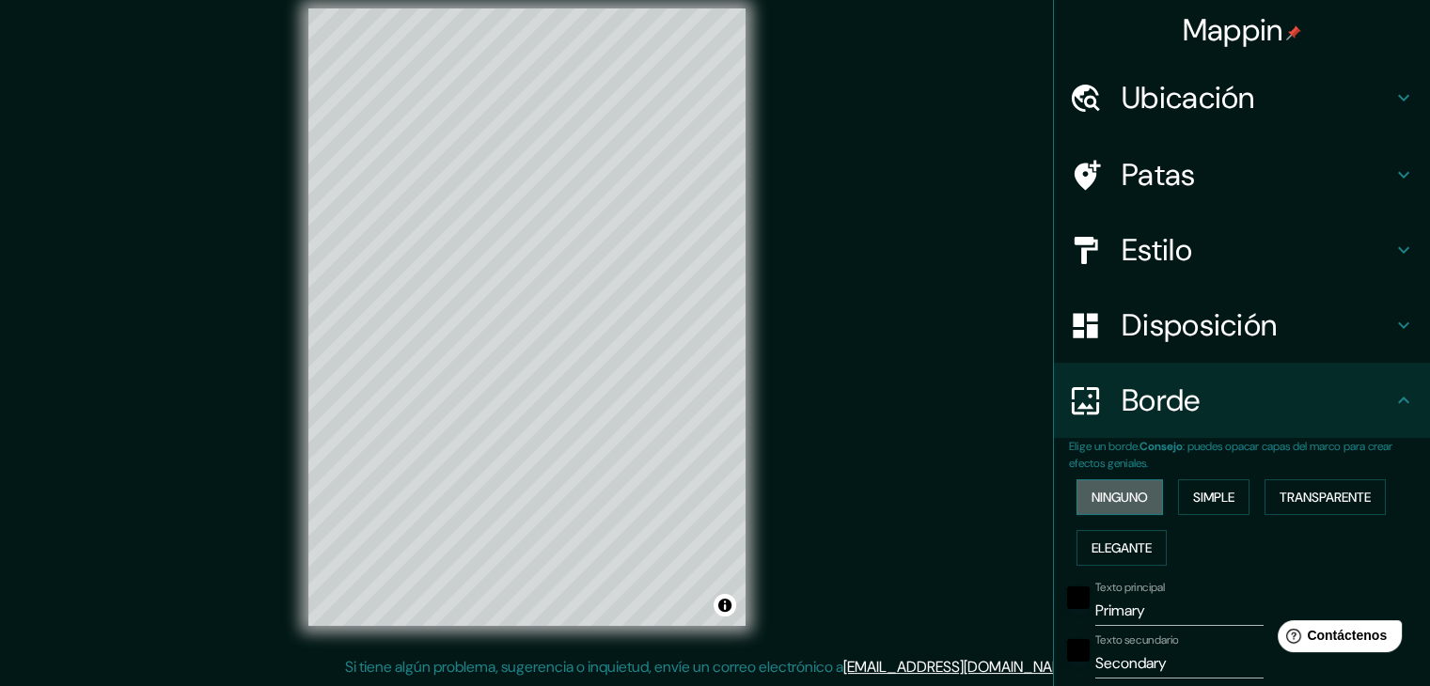
click at [1113, 497] on font "Ninguno" at bounding box center [1120, 497] width 56 height 17
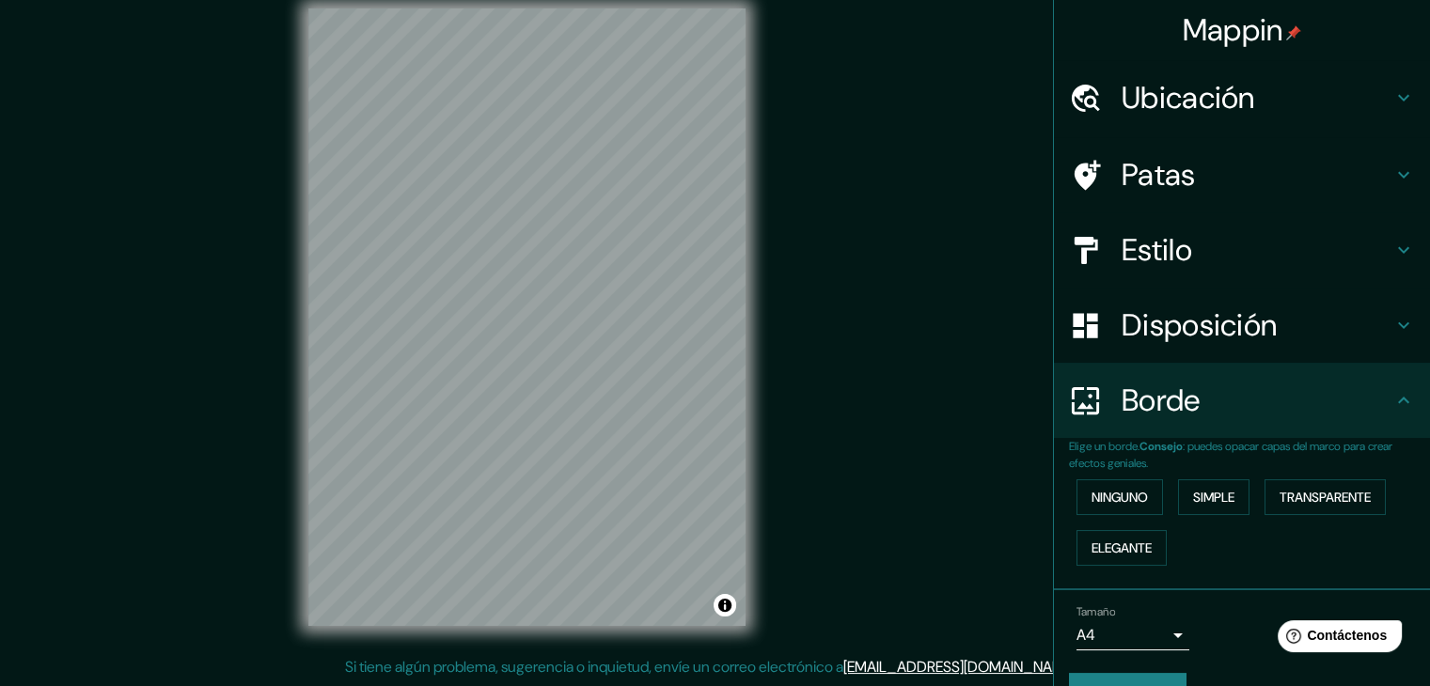
click at [978, 446] on div "Mappin Ubicación Ica, [GEOGRAPHIC_DATA], [GEOGRAPHIC_DATA] Patas Estilo Disposi…" at bounding box center [715, 332] width 1430 height 708
click at [1341, 321] on h4 "Disposición" at bounding box center [1257, 326] width 271 height 38
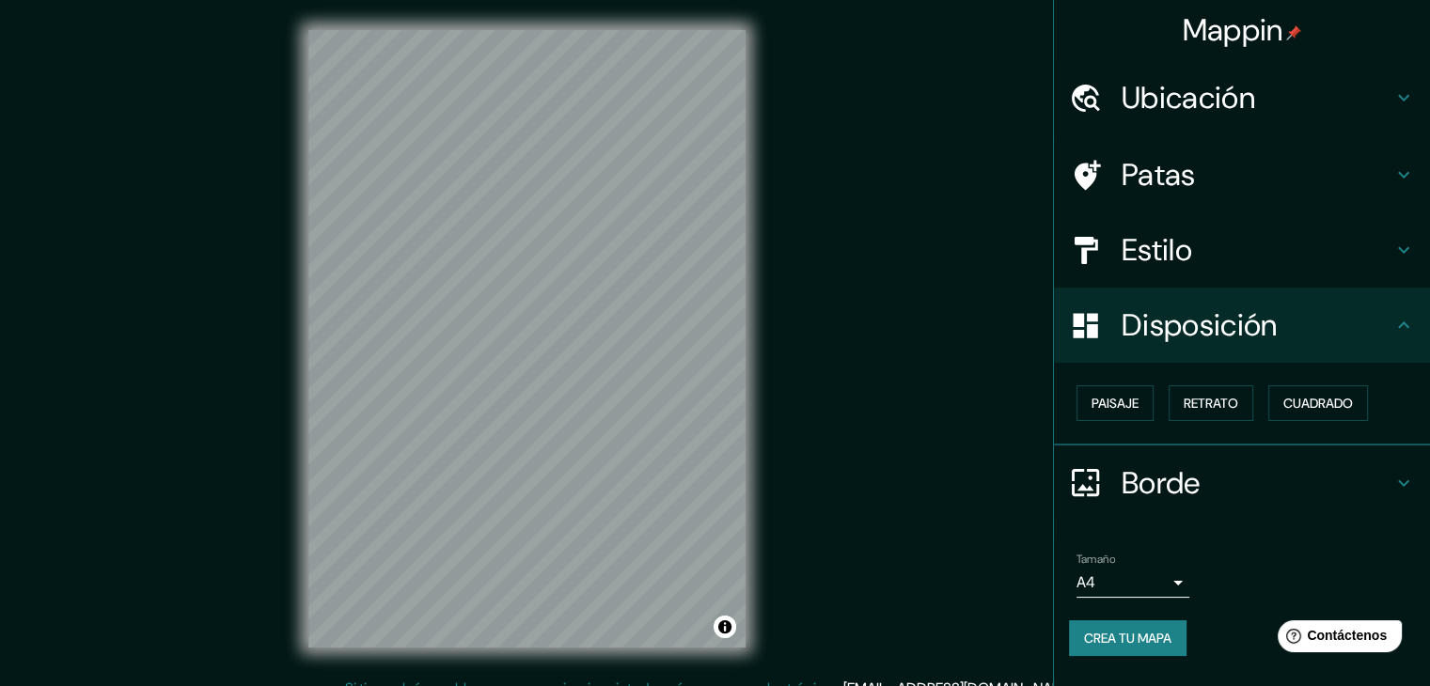
click at [959, 306] on div "Mappin Ubicación Ica, [GEOGRAPHIC_DATA], [GEOGRAPHIC_DATA] Patas Estilo Disposi…" at bounding box center [715, 354] width 1430 height 708
click at [1401, 241] on icon at bounding box center [1404, 250] width 23 height 23
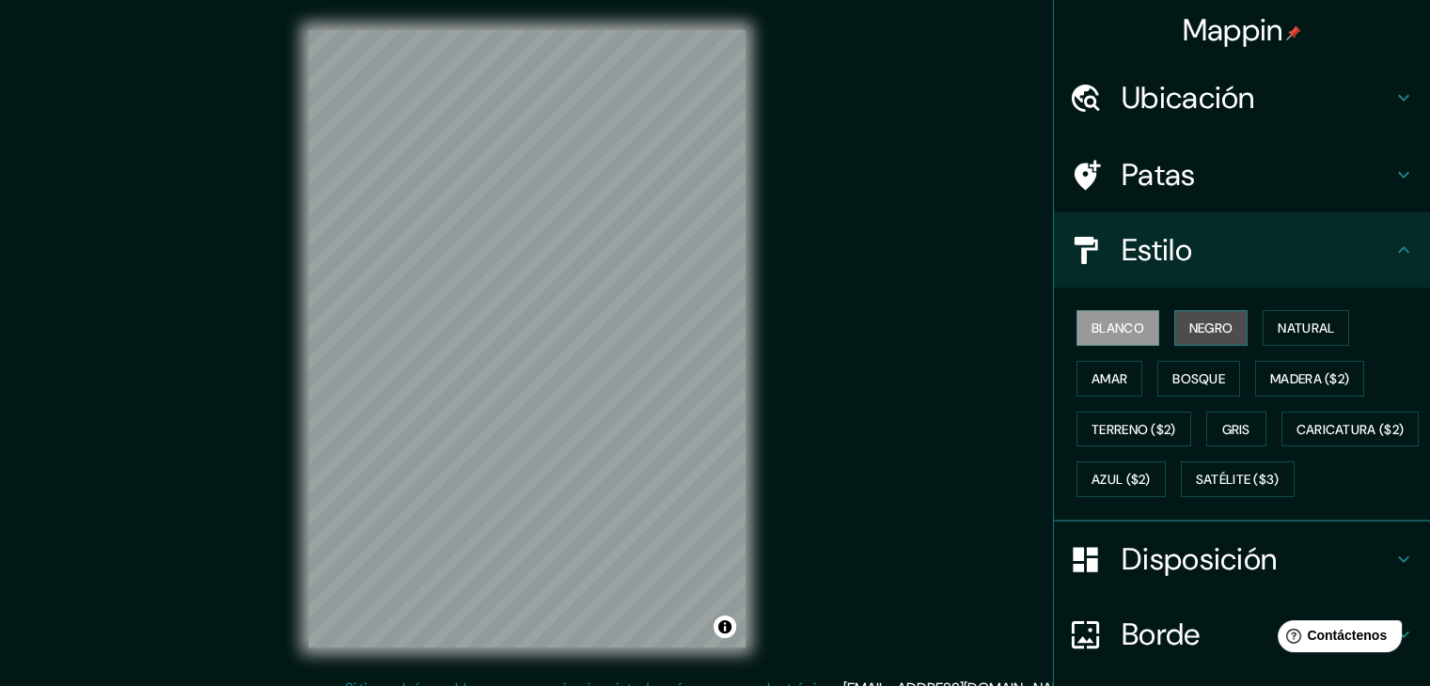
click at [1189, 317] on font "Negro" at bounding box center [1211, 328] width 44 height 24
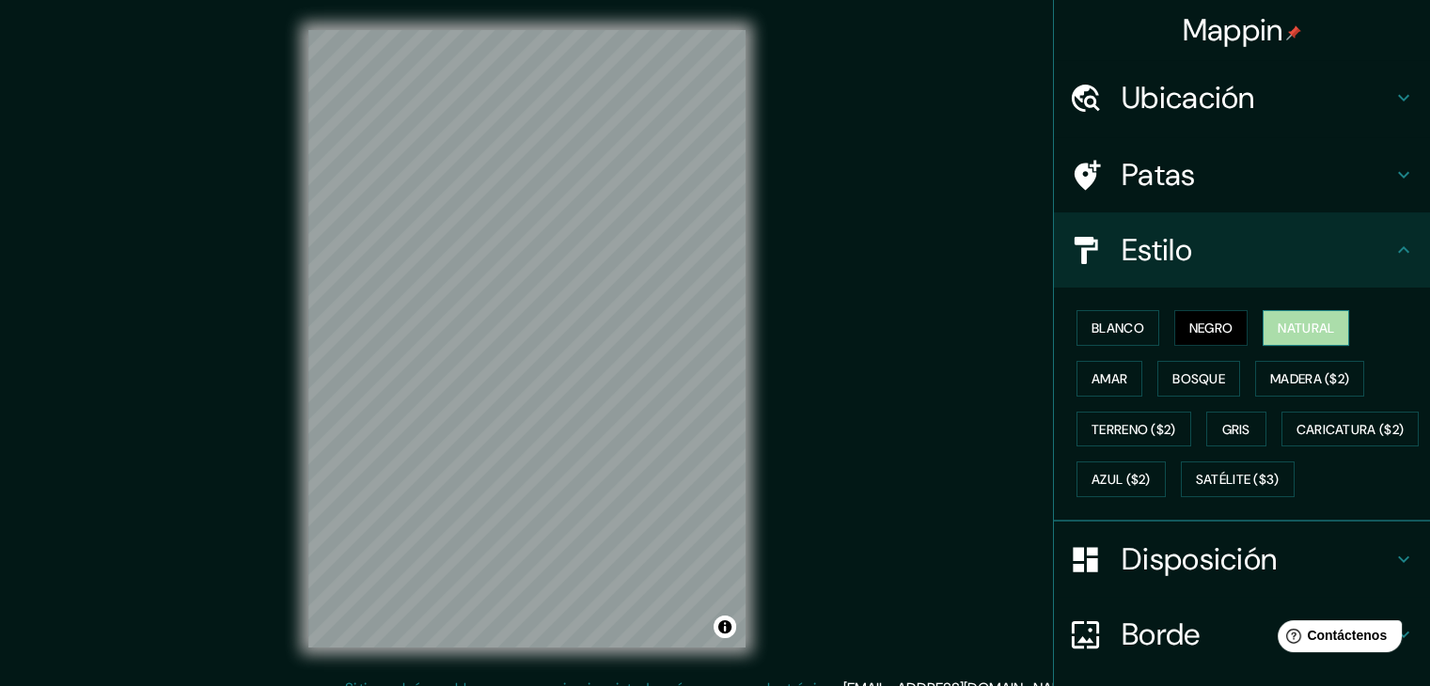
click at [1302, 317] on font "Natural" at bounding box center [1306, 328] width 56 height 24
click at [1077, 378] on button "Amar" at bounding box center [1110, 379] width 66 height 36
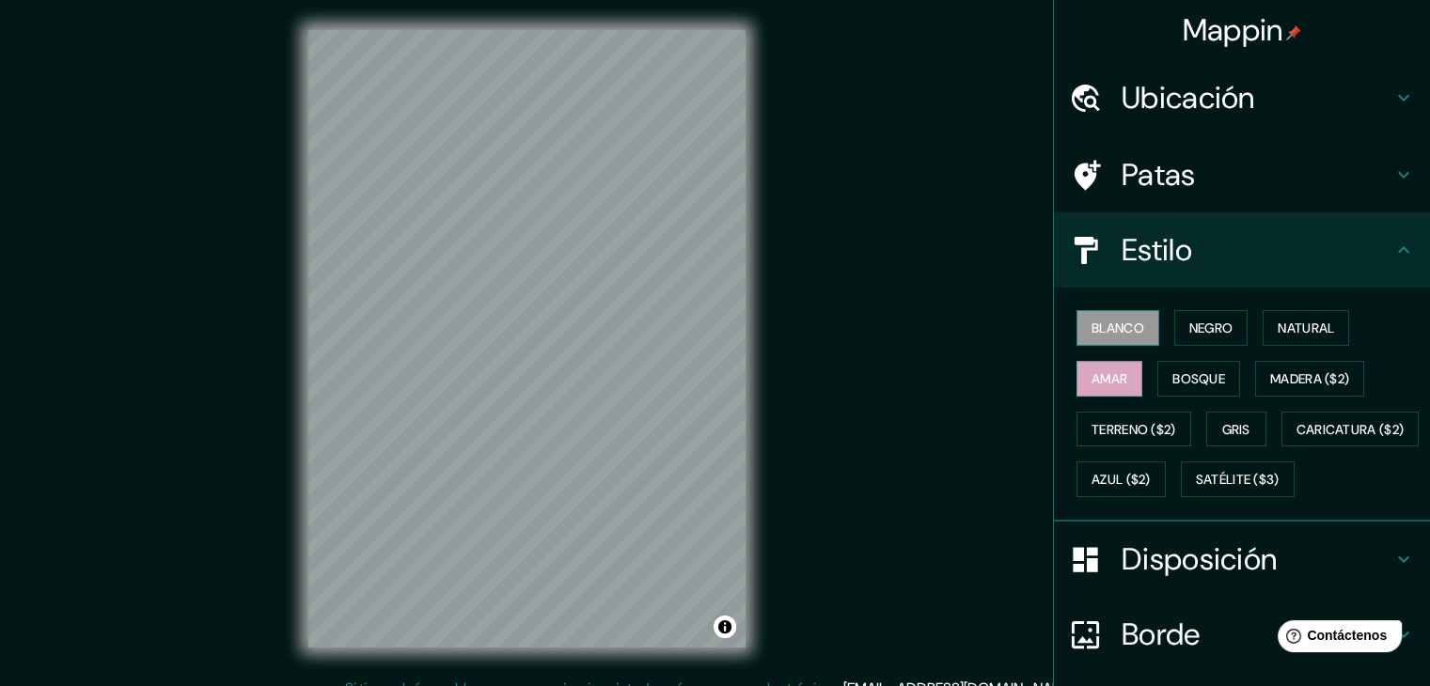
click at [1113, 324] on font "Blanco" at bounding box center [1118, 328] width 53 height 17
click at [1183, 98] on font "Ubicación" at bounding box center [1189, 97] width 134 height 39
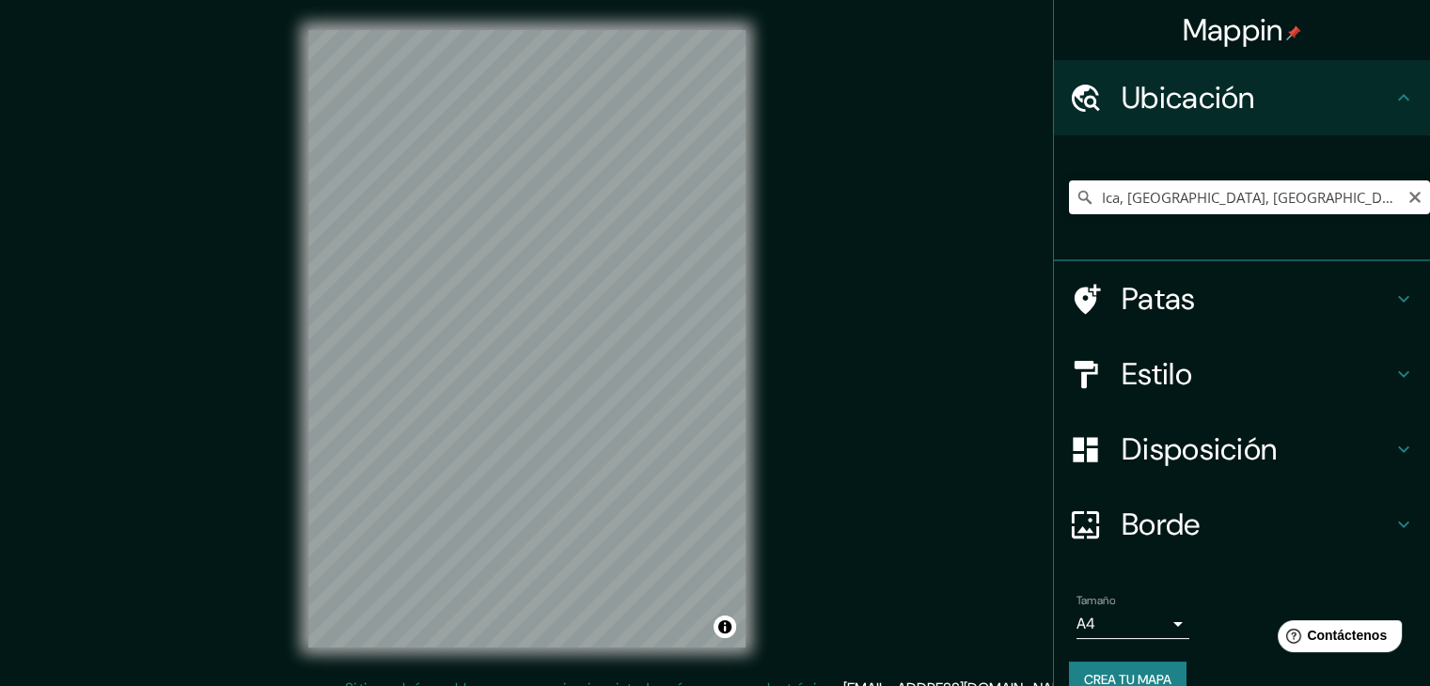
click at [1076, 197] on icon at bounding box center [1085, 197] width 19 height 19
click at [1320, 200] on input "Ica, [GEOGRAPHIC_DATA], [GEOGRAPHIC_DATA]" at bounding box center [1249, 198] width 361 height 34
click at [1410, 200] on icon "Claro" at bounding box center [1415, 197] width 11 height 11
click at [1221, 200] on input "Elige tu ciudad o zona" at bounding box center [1249, 198] width 361 height 34
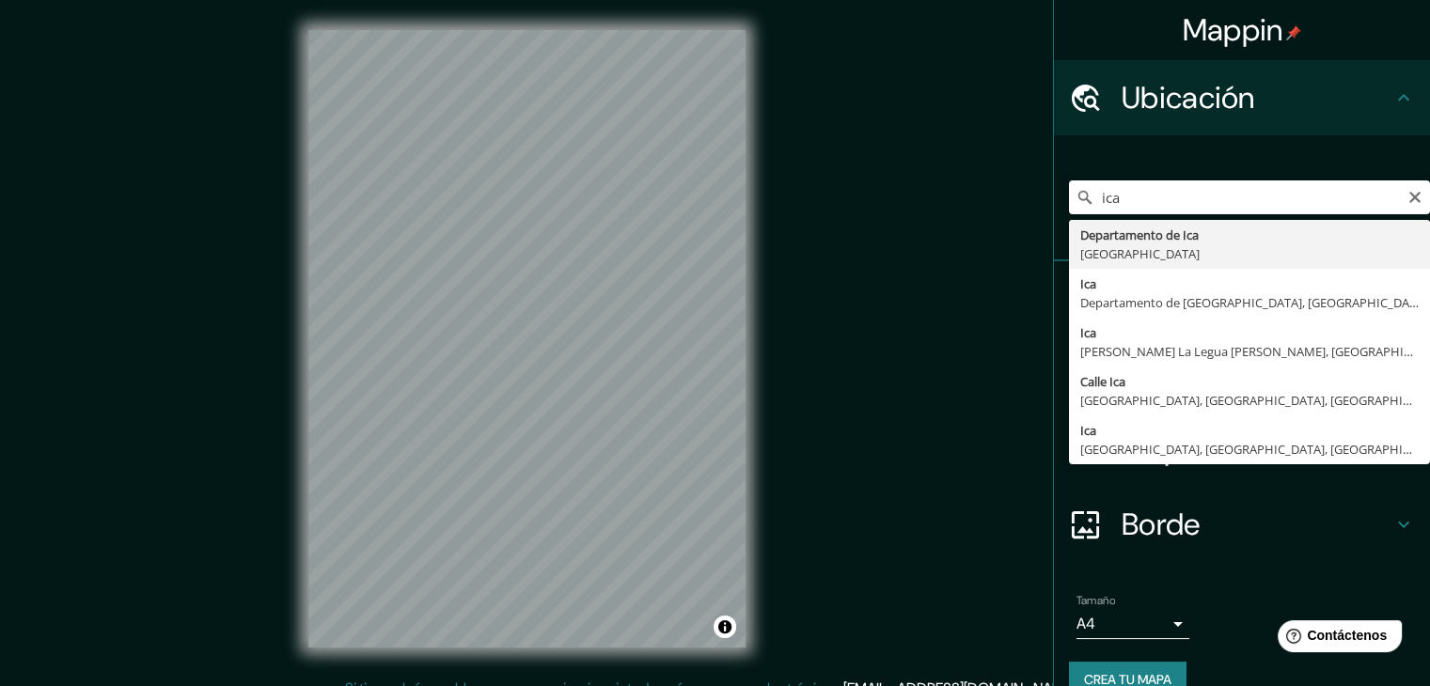
type input "Ica, [GEOGRAPHIC_DATA], [GEOGRAPHIC_DATA]"
